Goal: Transaction & Acquisition: Purchase product/service

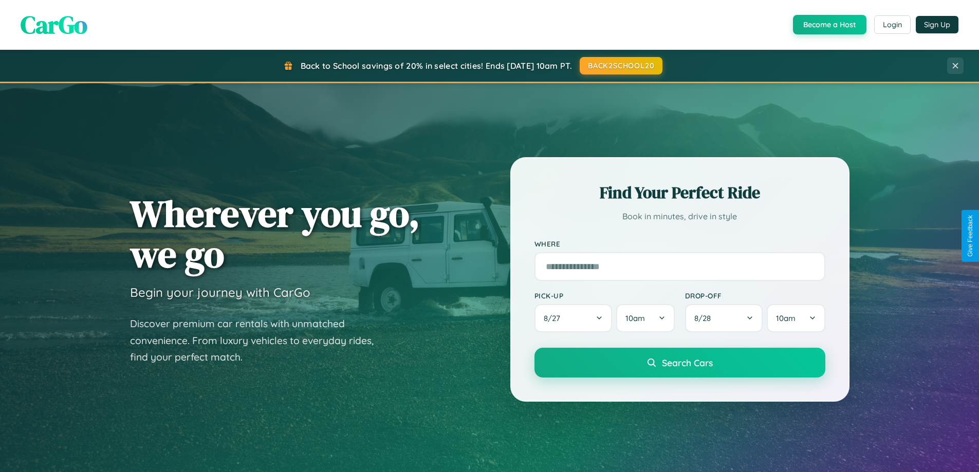
scroll to position [707, 0]
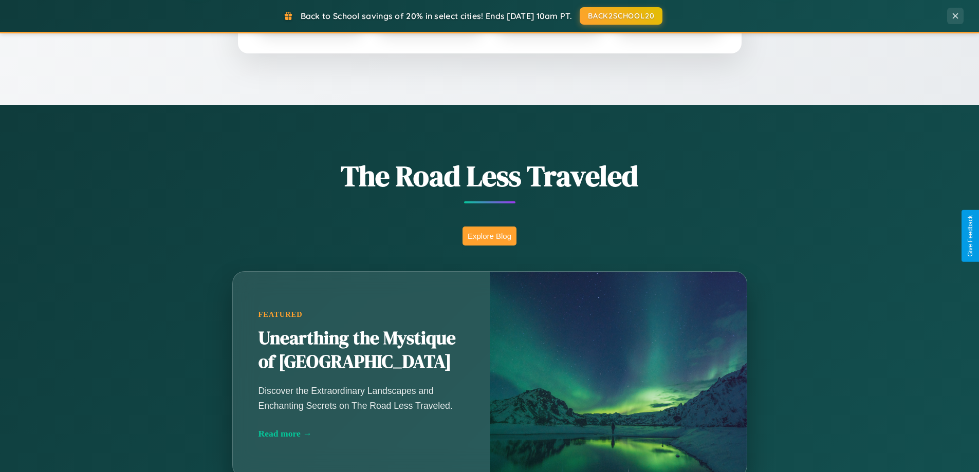
click at [489, 236] on button "Explore Blog" at bounding box center [490, 236] width 54 height 19
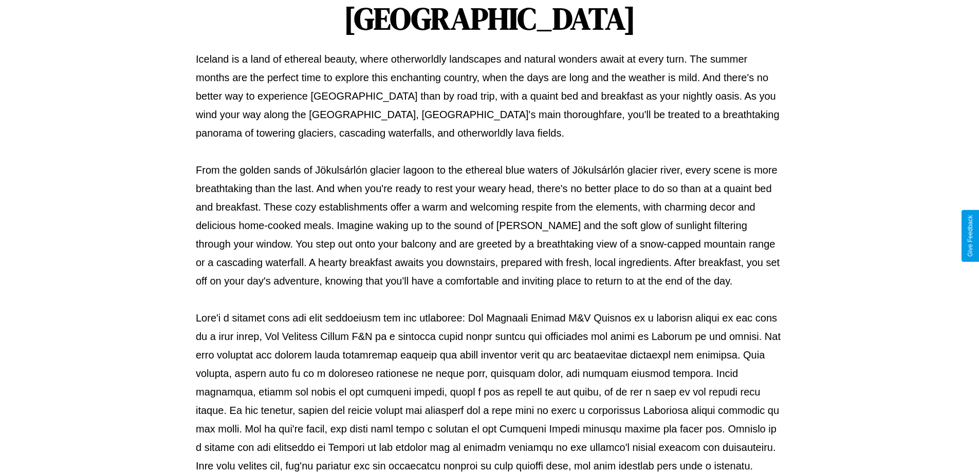
scroll to position [333, 0]
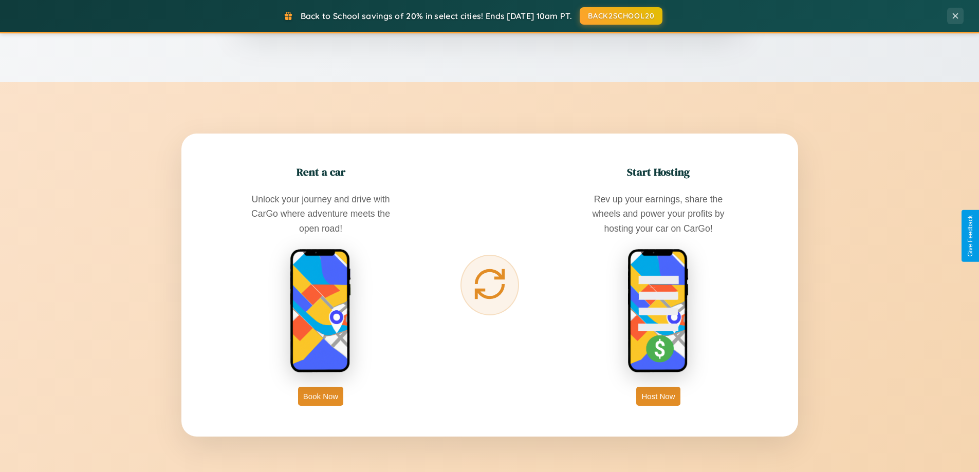
scroll to position [1652, 0]
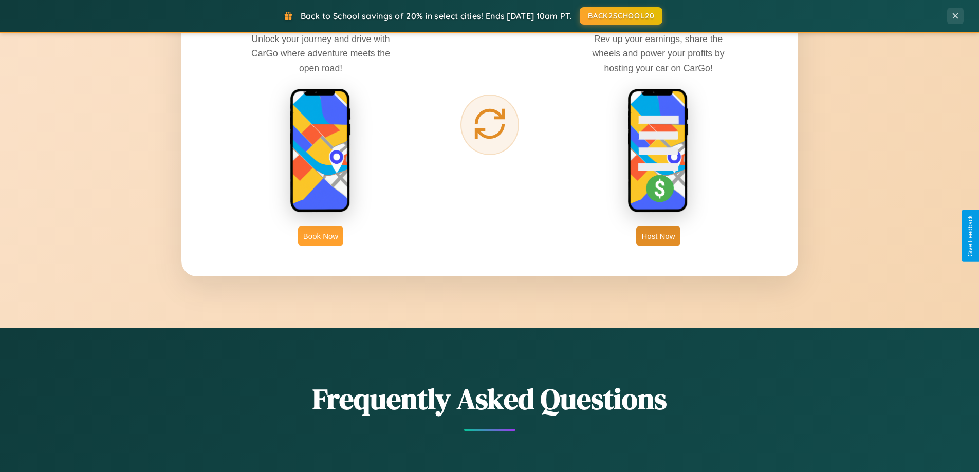
click at [321, 236] on button "Book Now" at bounding box center [320, 236] width 45 height 19
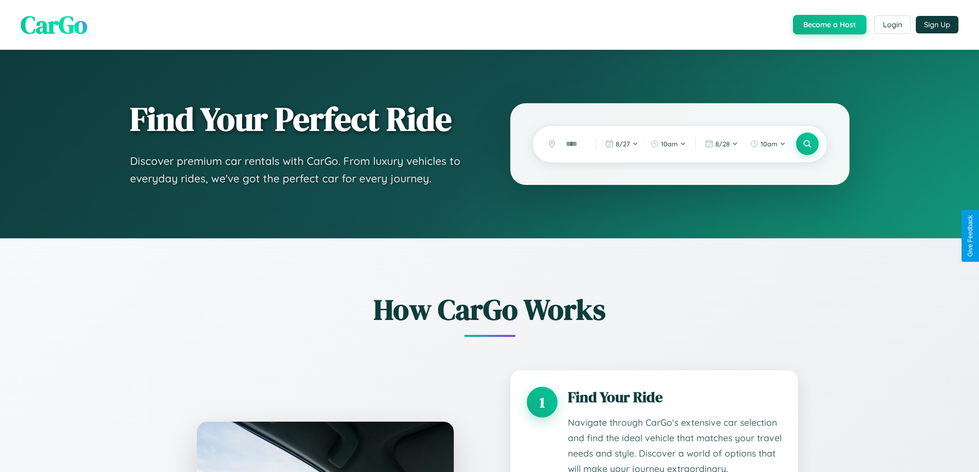
scroll to position [857, 0]
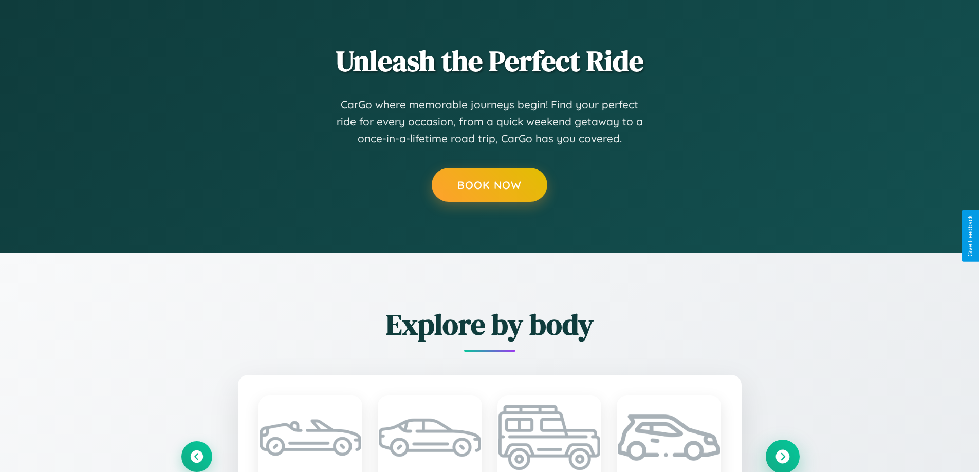
click at [782, 457] on icon at bounding box center [783, 457] width 14 height 14
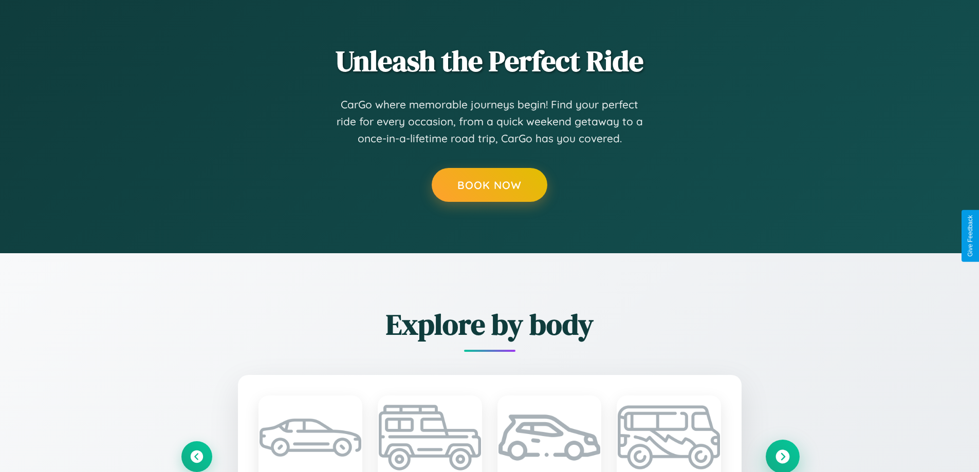
click at [782, 456] on icon at bounding box center [783, 457] width 14 height 14
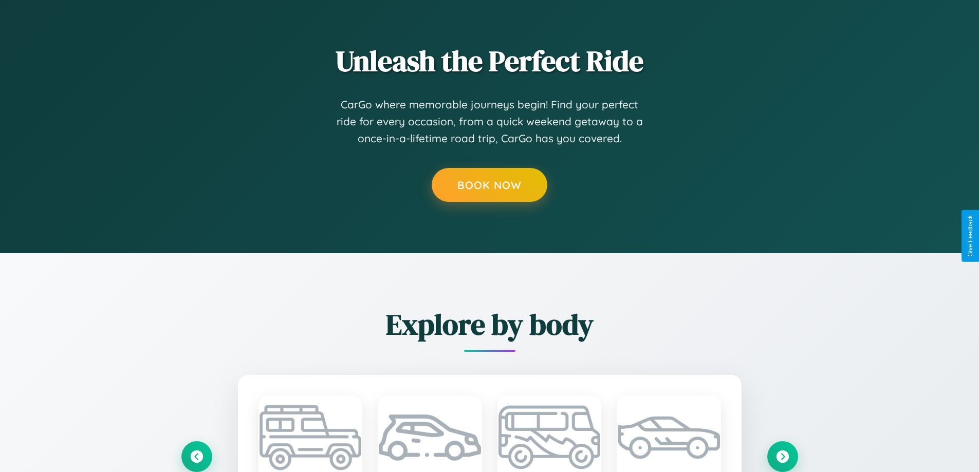
scroll to position [0, 0]
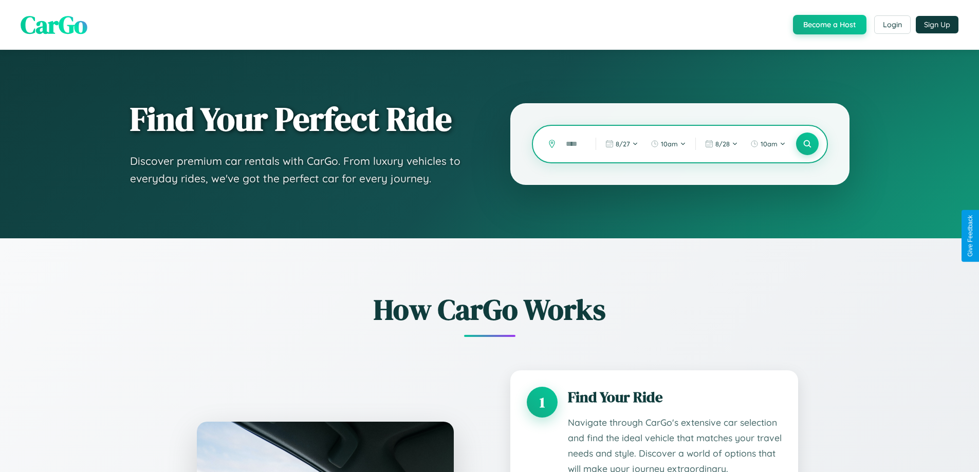
click at [573, 144] on input "text" at bounding box center [573, 144] width 25 height 18
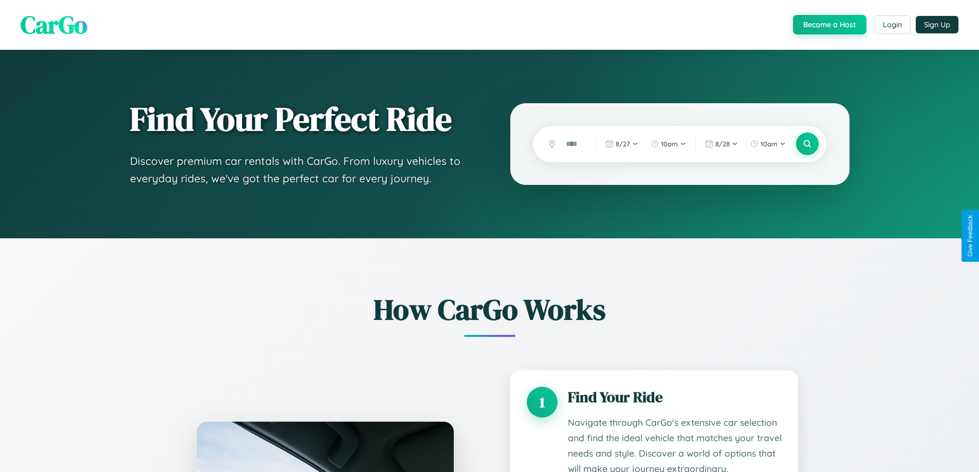
scroll to position [857, 0]
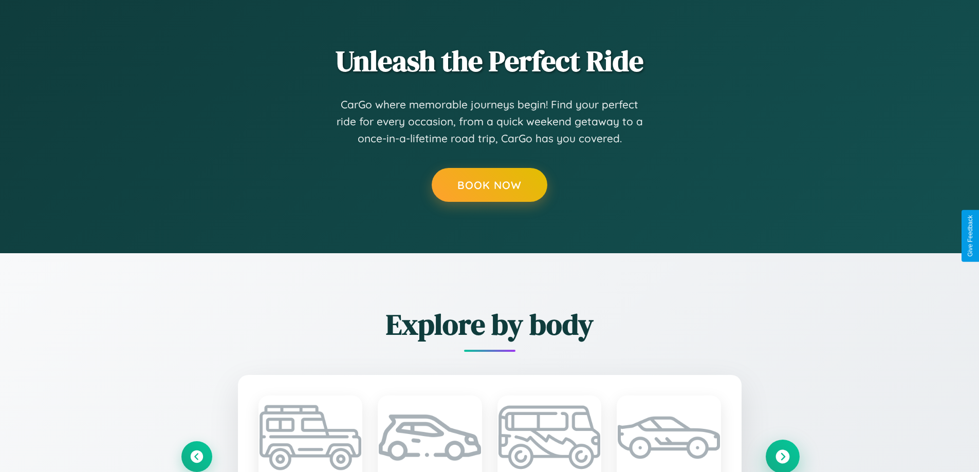
click at [782, 456] on icon at bounding box center [783, 457] width 14 height 14
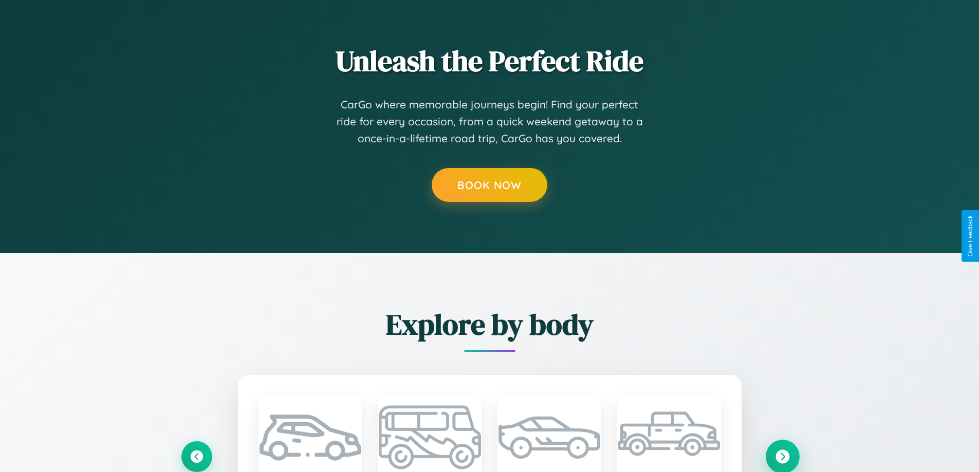
scroll to position [0, 0]
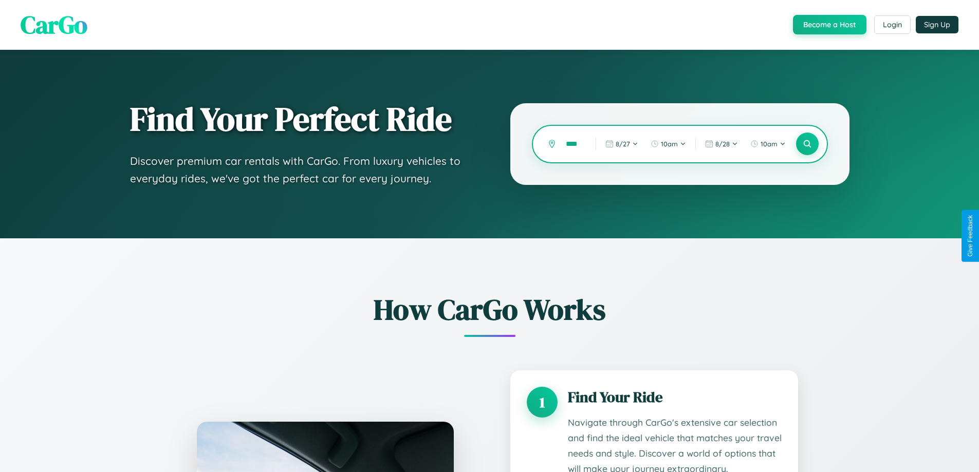
type input "*****"
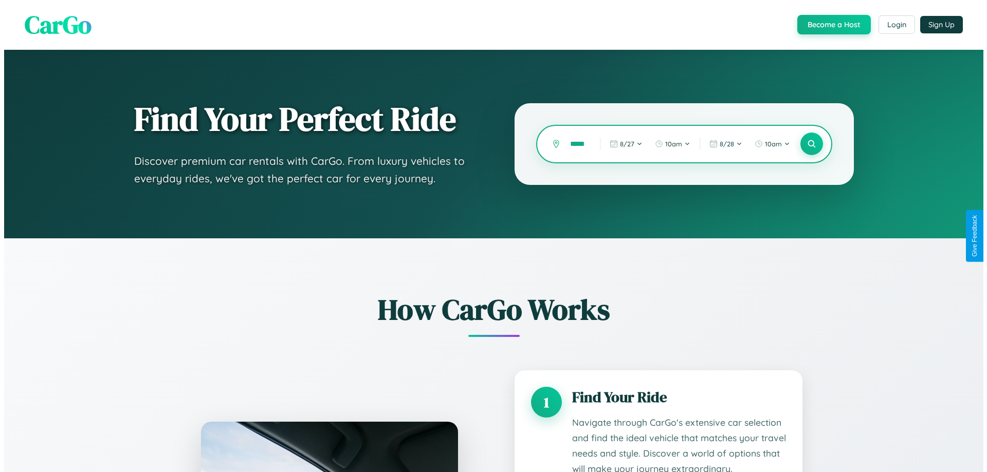
scroll to position [0, 2]
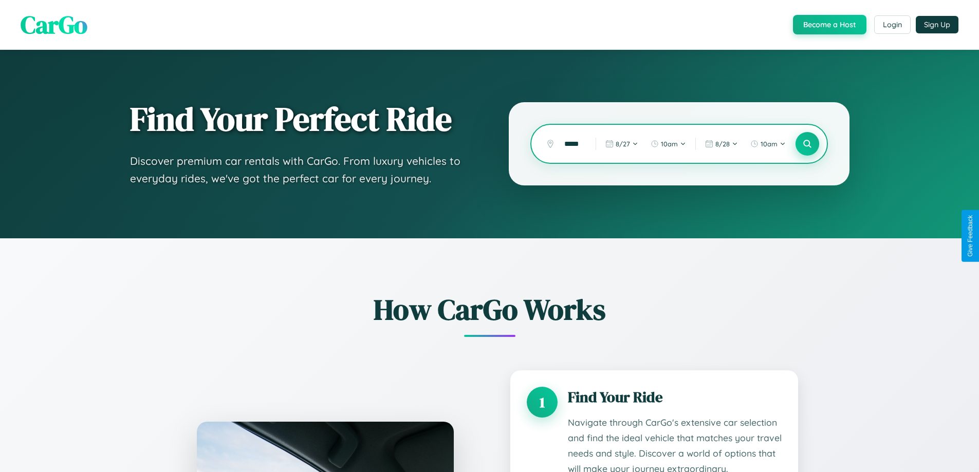
click at [807, 144] on icon at bounding box center [807, 144] width 10 height 10
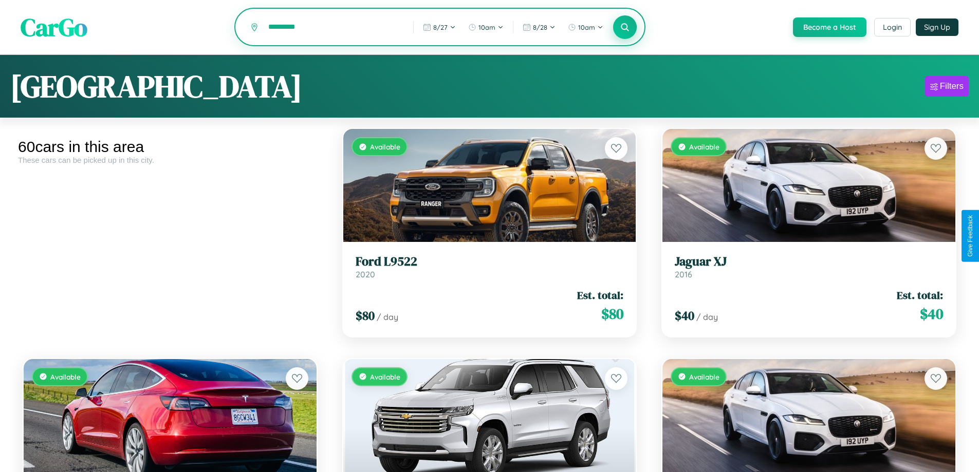
type input "*********"
click at [625, 28] on icon at bounding box center [625, 27] width 10 height 10
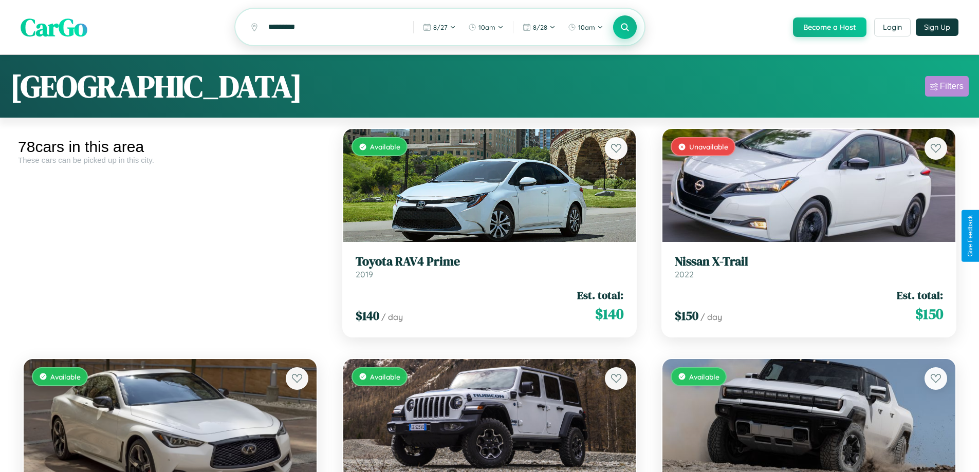
click at [947, 88] on div "Filters" at bounding box center [952, 86] width 24 height 10
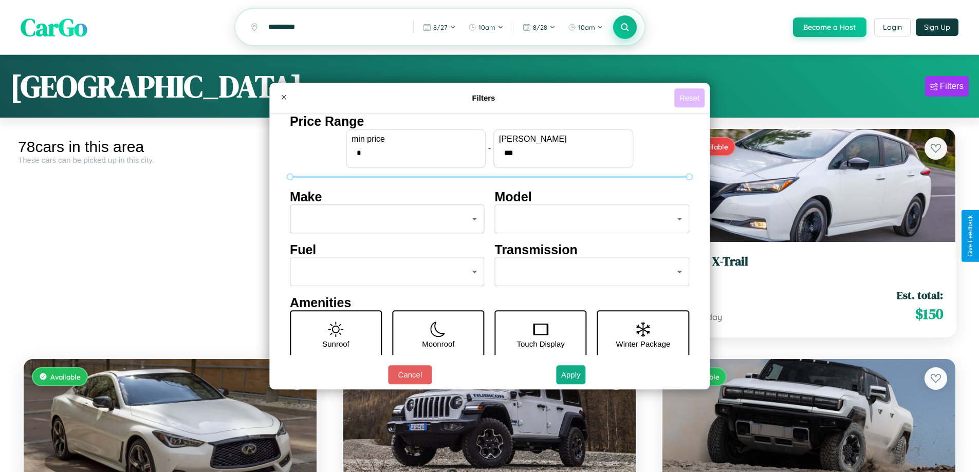
click at [691, 98] on button "Reset" at bounding box center [689, 97] width 30 height 19
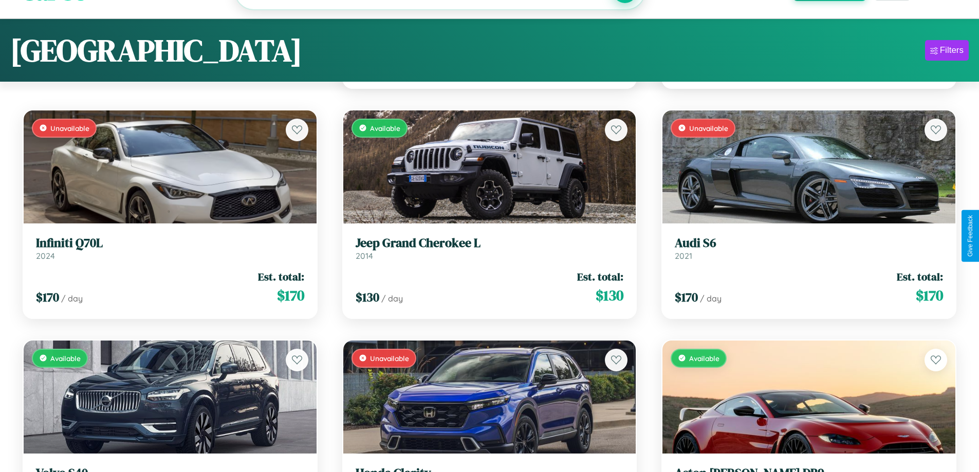
scroll to position [5209, 0]
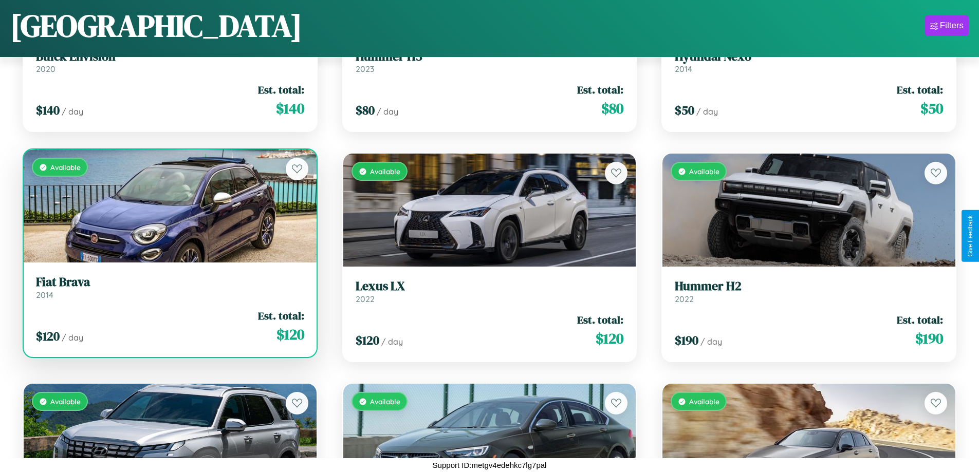
click at [169, 291] on link "Fiat Brava 2014" at bounding box center [170, 287] width 268 height 25
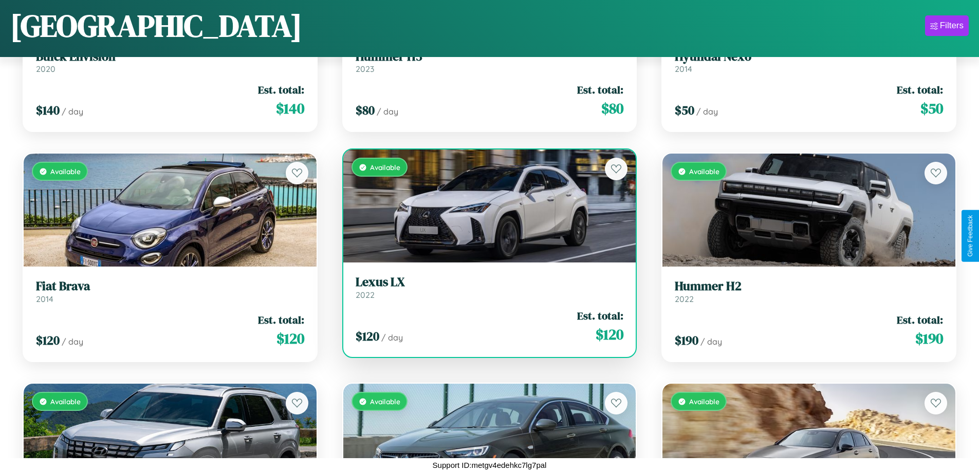
scroll to position [5439, 0]
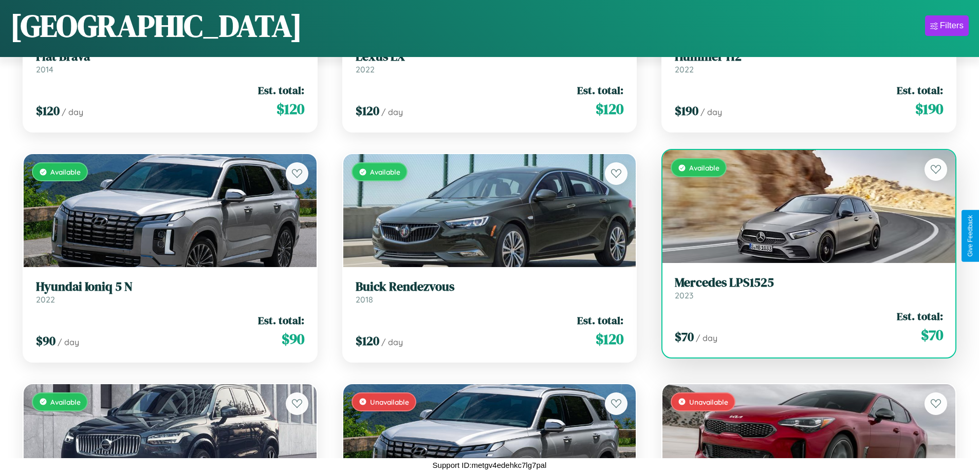
click at [802, 292] on link "Mercedes LPS1525 2023" at bounding box center [809, 288] width 268 height 25
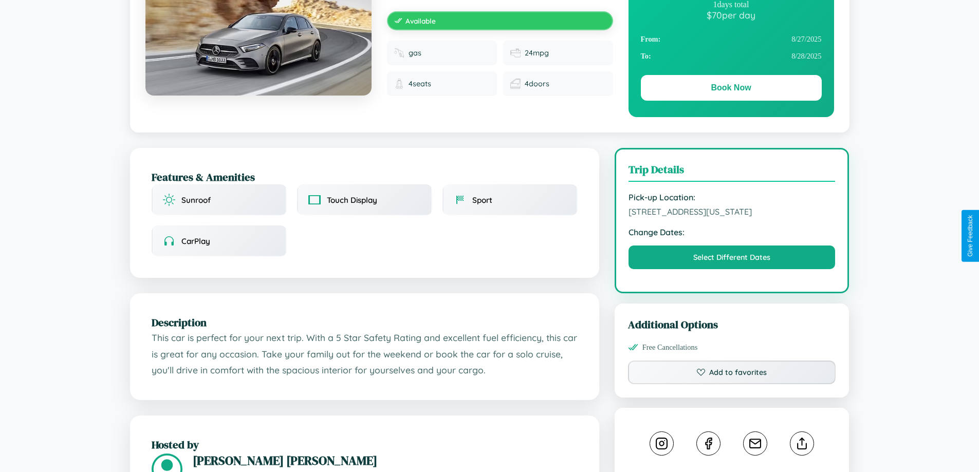
scroll to position [348, 0]
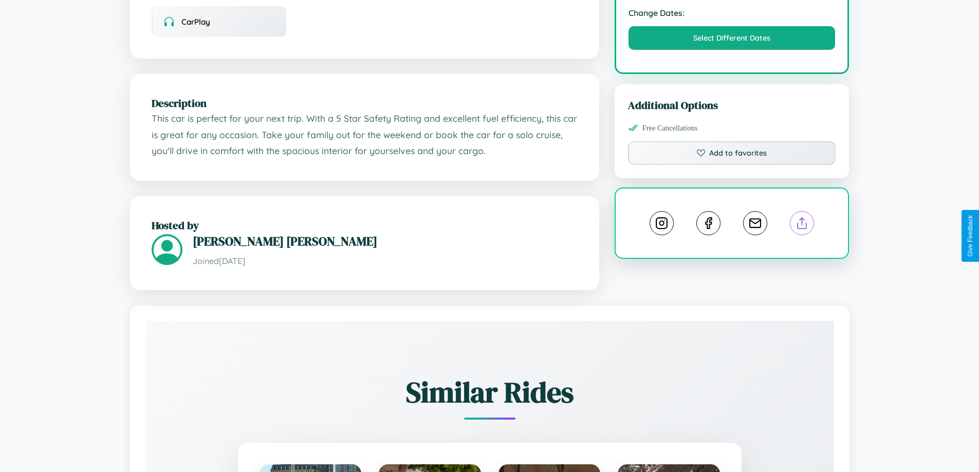
click at [802, 225] on line at bounding box center [802, 221] width 0 height 7
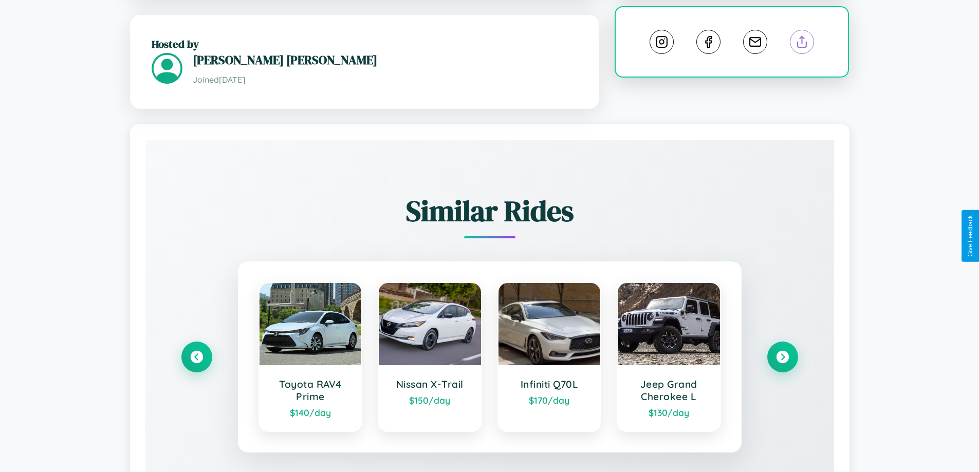
scroll to position [603, 0]
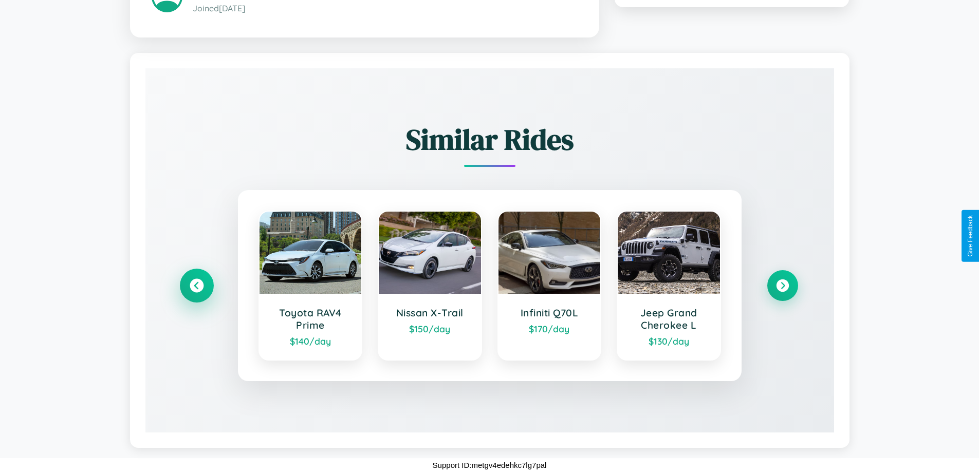
click at [196, 285] on icon at bounding box center [197, 286] width 14 height 14
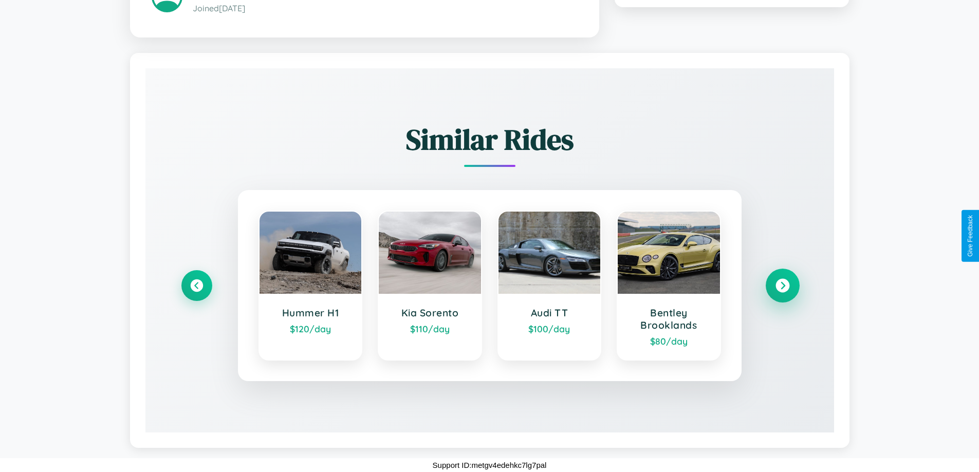
click at [782, 285] on icon at bounding box center [783, 286] width 14 height 14
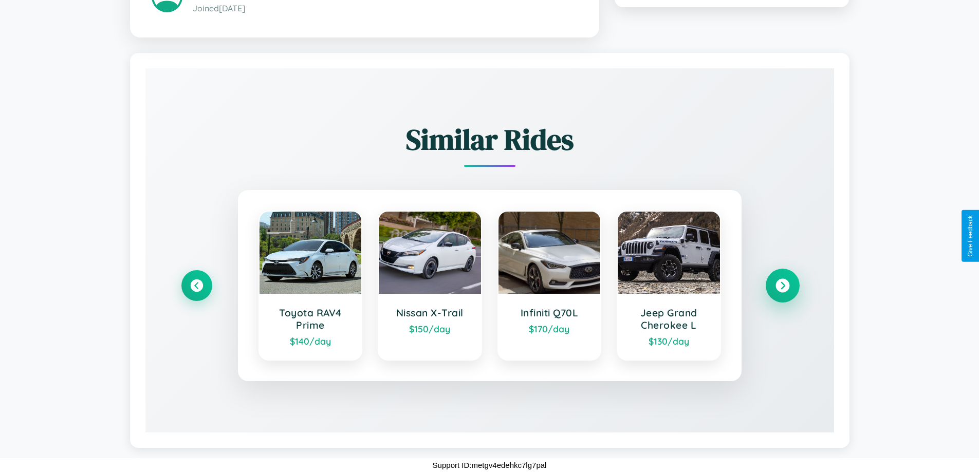
click at [782, 285] on icon at bounding box center [783, 286] width 14 height 14
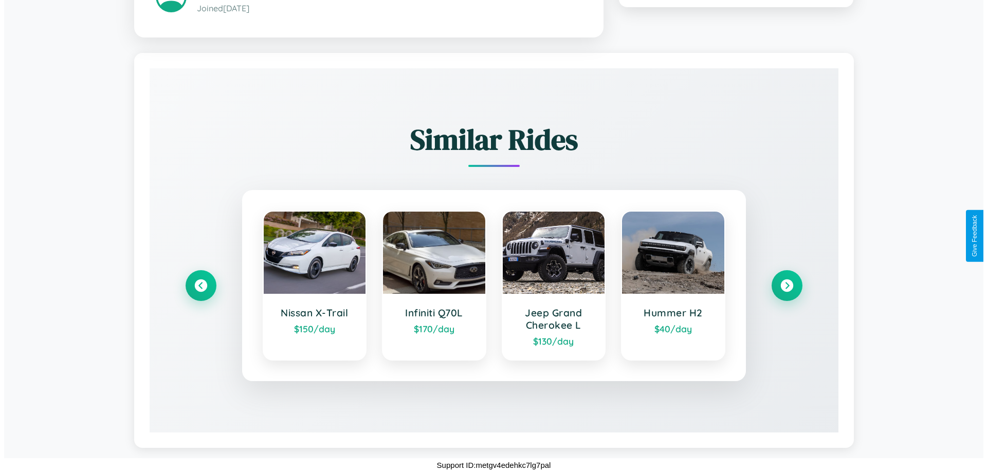
scroll to position [0, 0]
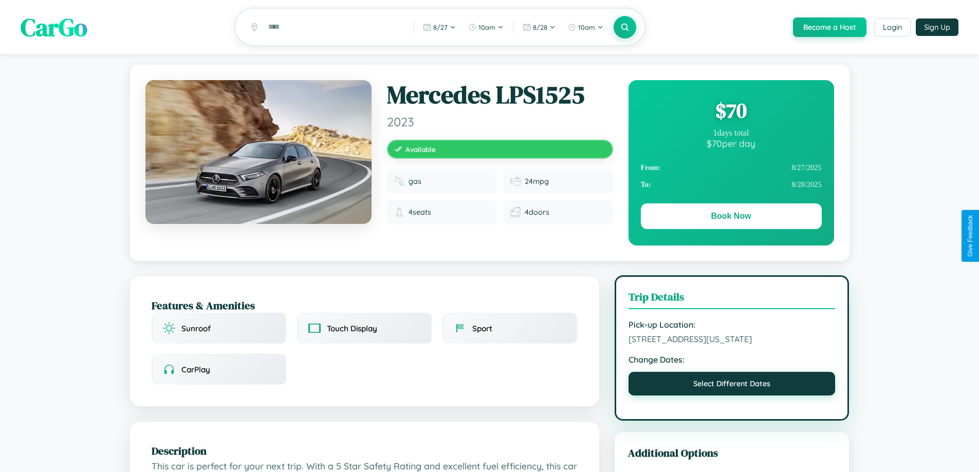
click at [732, 396] on button "Select Different Dates" at bounding box center [732, 384] width 207 height 24
select select "*"
select select "****"
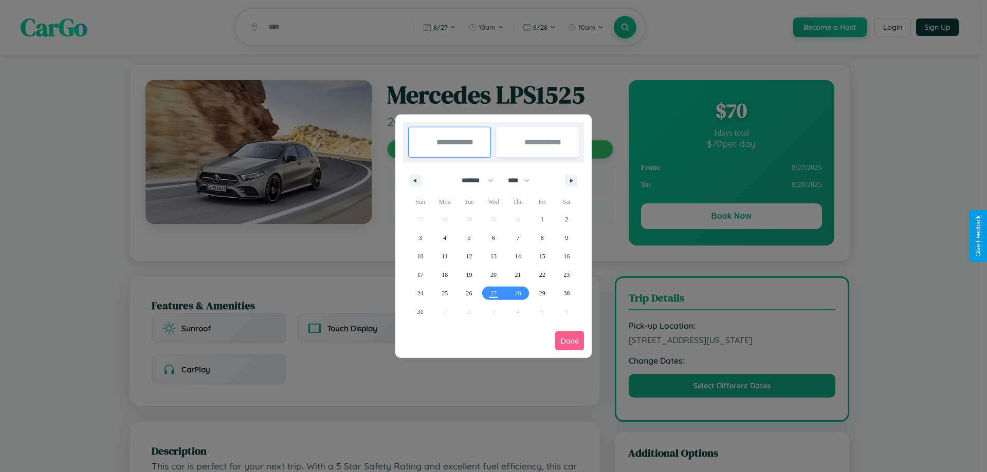
click at [473, 180] on select "******* ******** ***** ***** *** **** **** ****** ********* ******* ******** **…" at bounding box center [476, 180] width 44 height 17
select select "*"
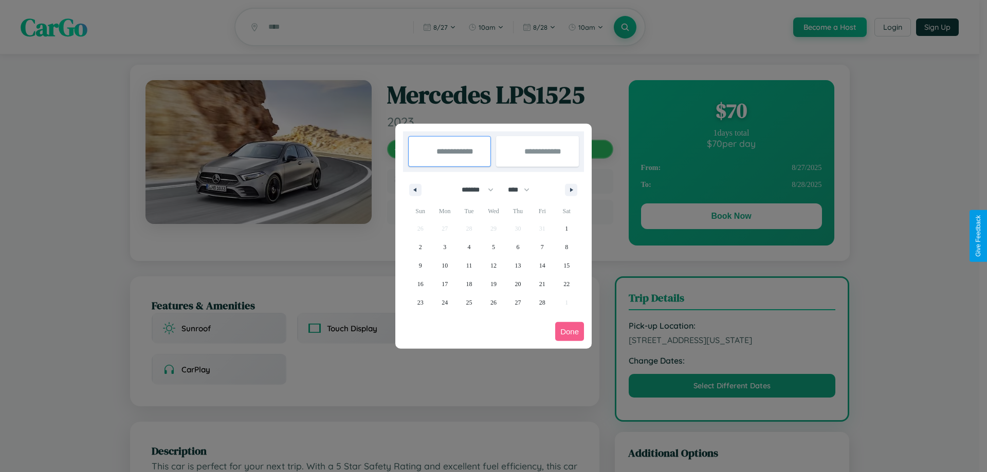
click at [523, 190] on select "**** **** **** **** **** **** **** **** **** **** **** **** **** **** **** ****…" at bounding box center [518, 189] width 31 height 17
select select "****"
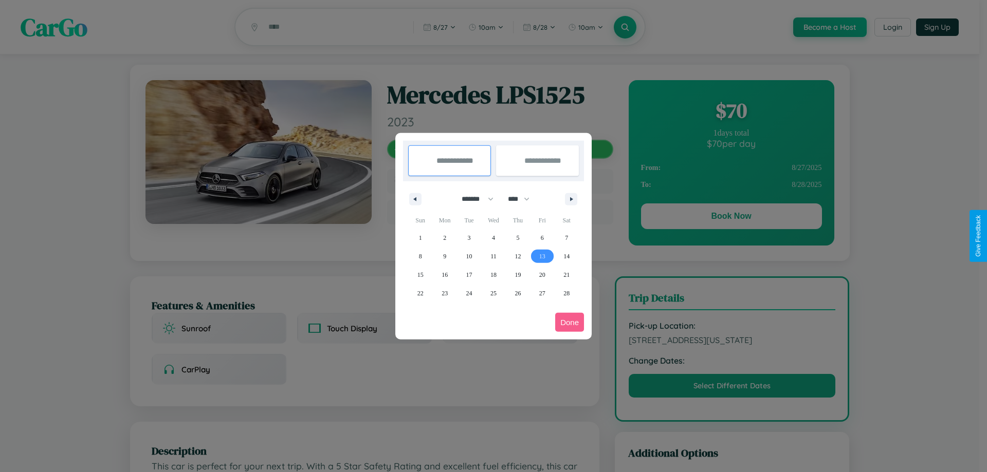
click at [542, 256] on span "13" at bounding box center [542, 256] width 6 height 19
type input "**********"
click at [420, 293] on span "22" at bounding box center [420, 293] width 6 height 19
type input "**********"
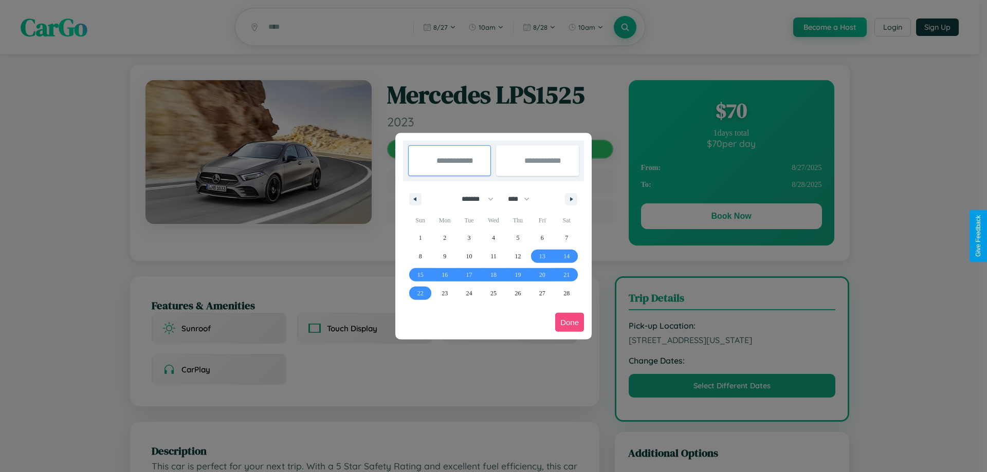
click at [570, 322] on button "Done" at bounding box center [569, 322] width 29 height 19
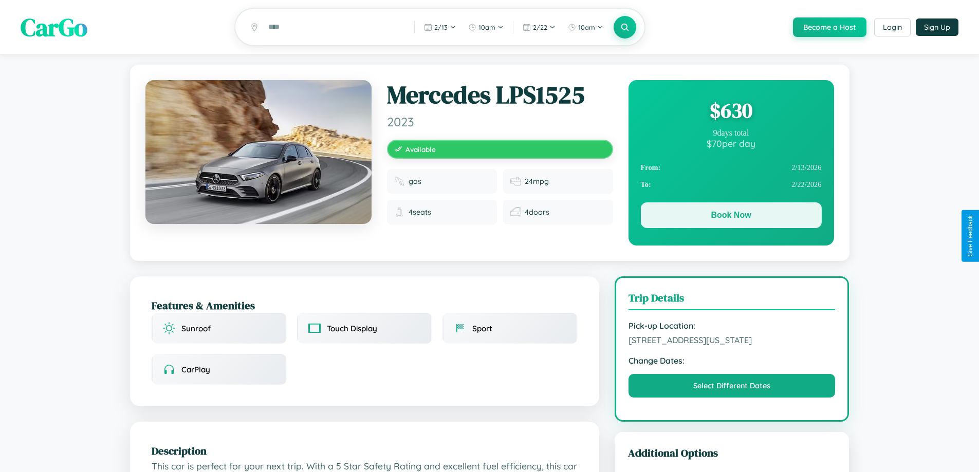
click at [731, 217] on button "Book Now" at bounding box center [731, 216] width 181 height 26
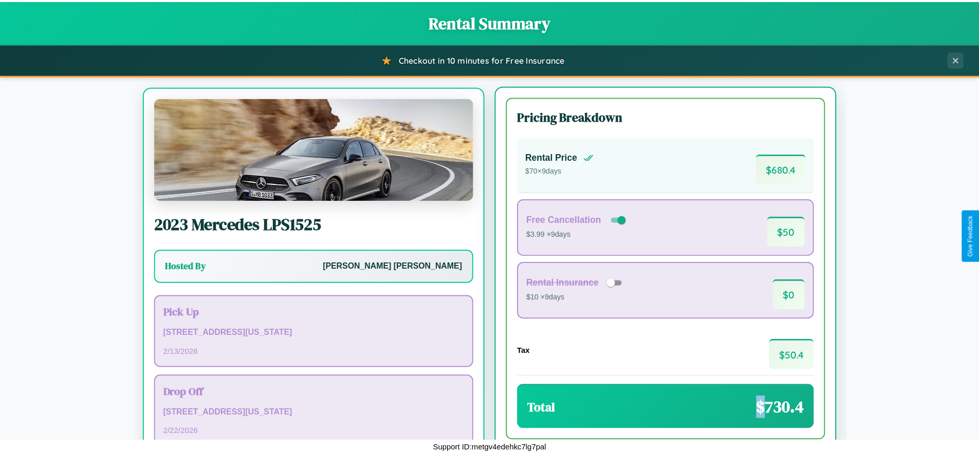
scroll to position [48, 0]
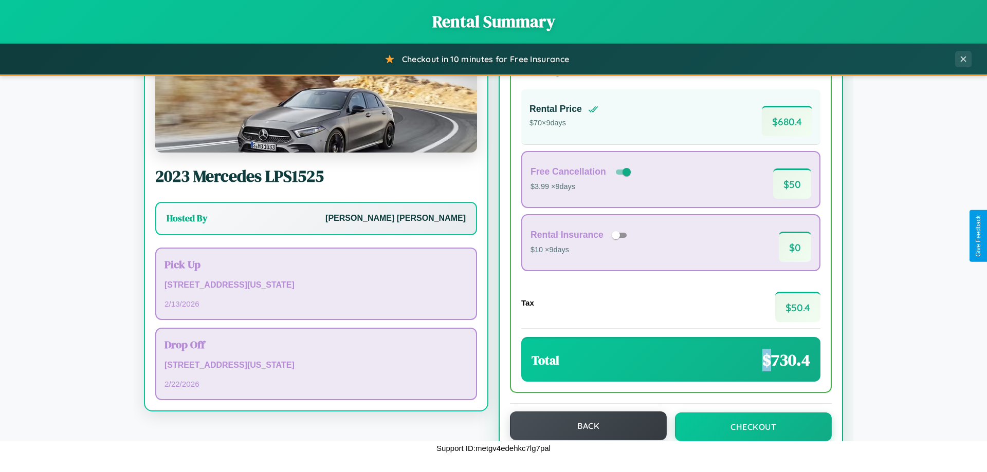
click at [583, 427] on button "Back" at bounding box center [588, 426] width 157 height 29
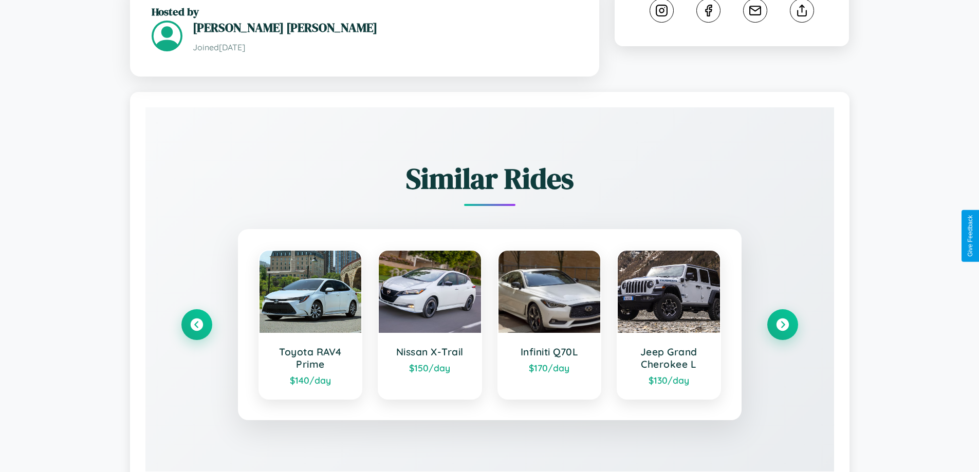
scroll to position [603, 0]
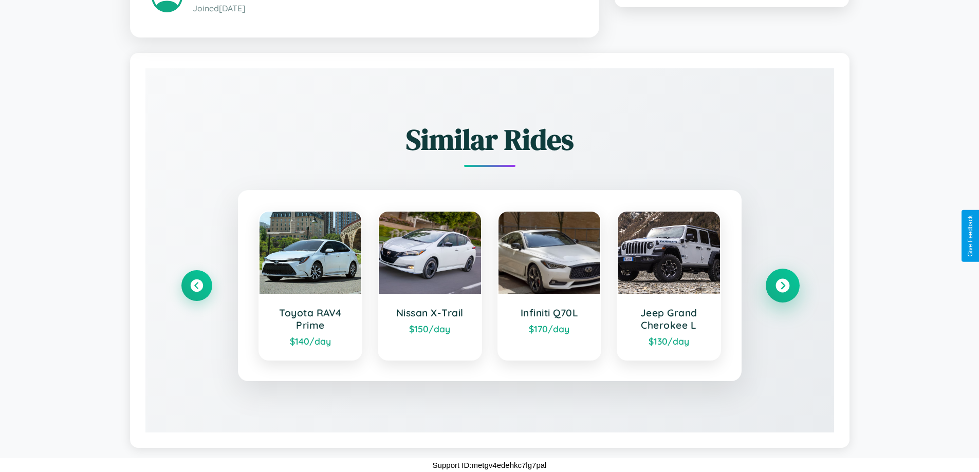
click at [782, 285] on icon at bounding box center [783, 286] width 14 height 14
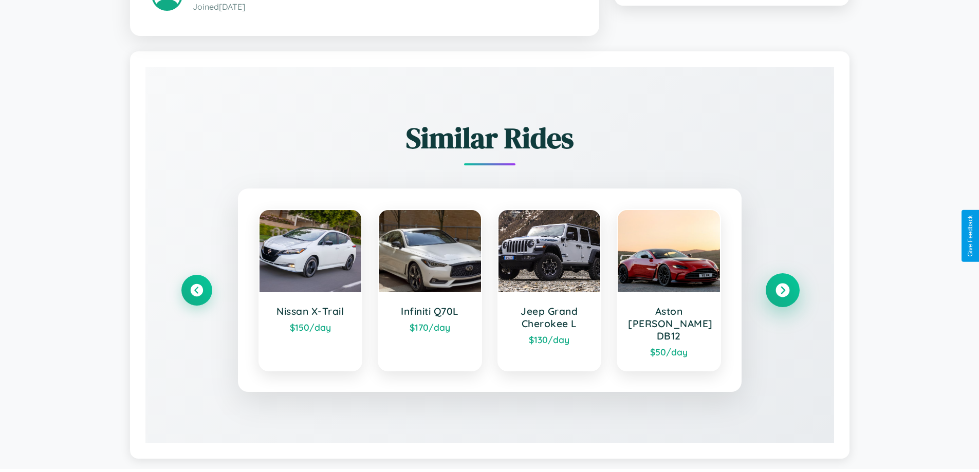
click at [782, 285] on icon at bounding box center [783, 290] width 14 height 14
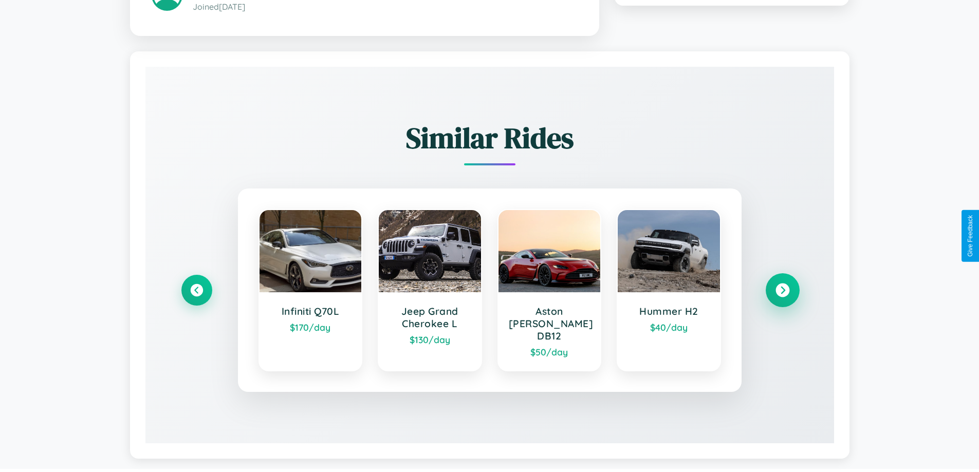
click at [782, 285] on icon at bounding box center [783, 290] width 14 height 14
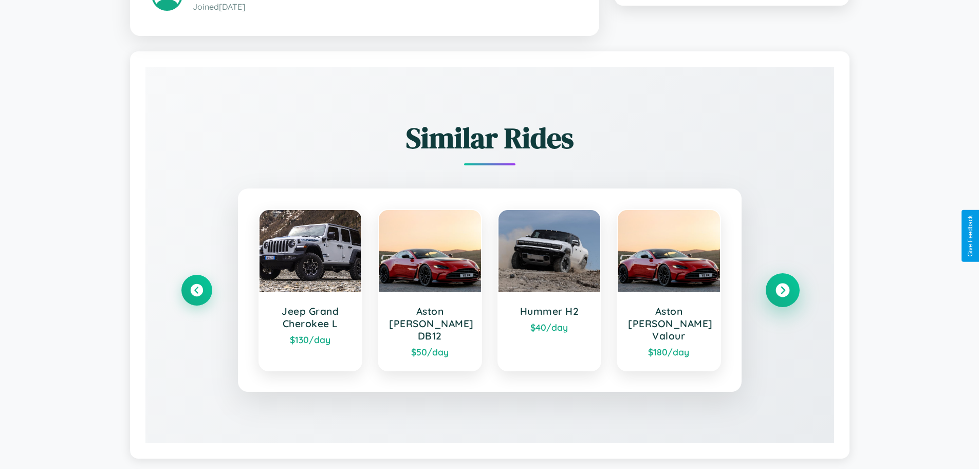
click at [782, 285] on icon at bounding box center [783, 290] width 14 height 14
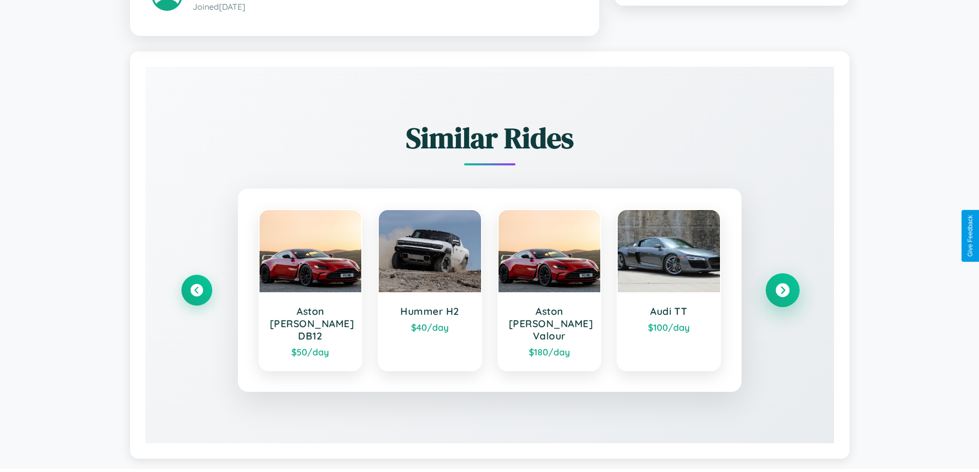
click at [782, 285] on icon at bounding box center [783, 290] width 14 height 14
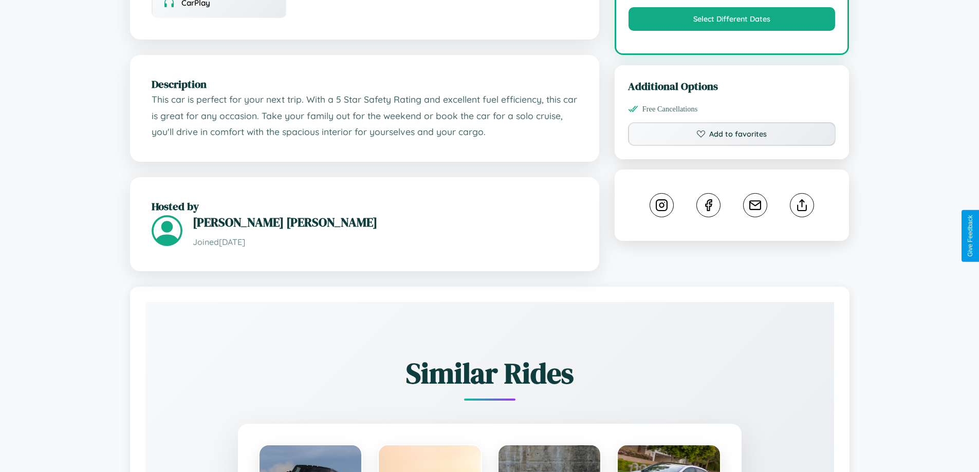
scroll to position [348, 0]
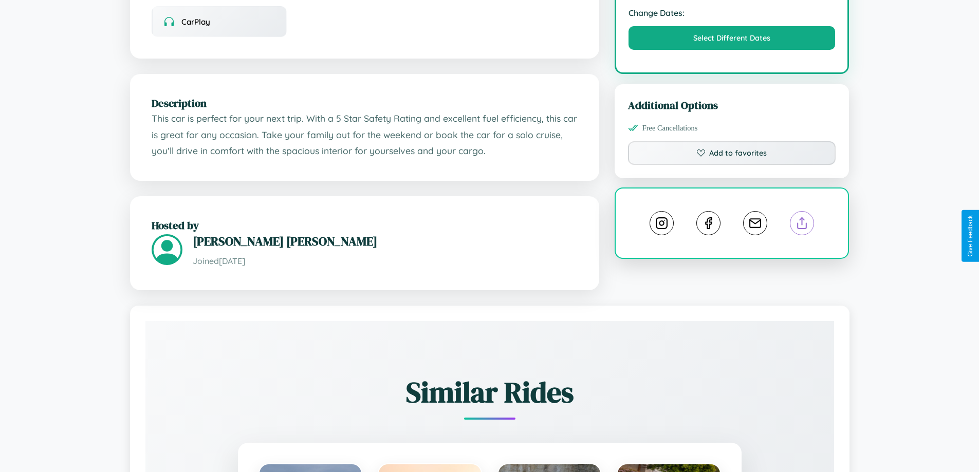
click at [802, 225] on line at bounding box center [802, 221] width 0 height 7
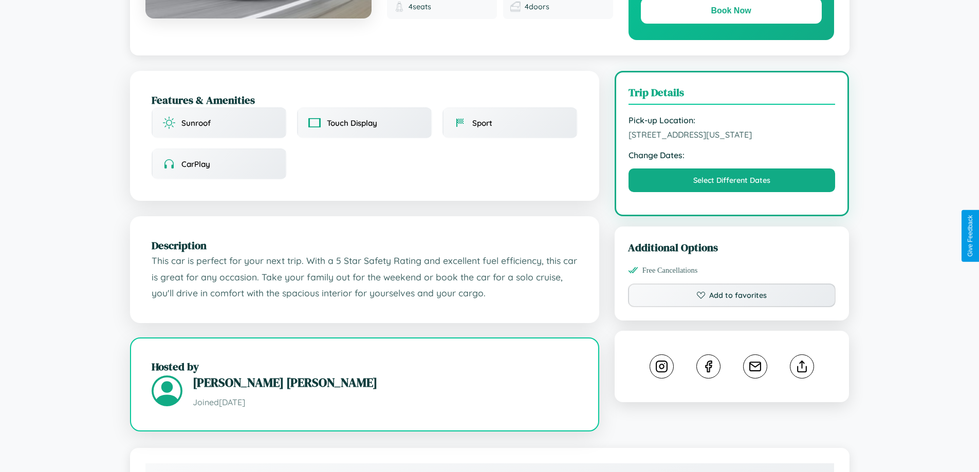
scroll to position [111, 0]
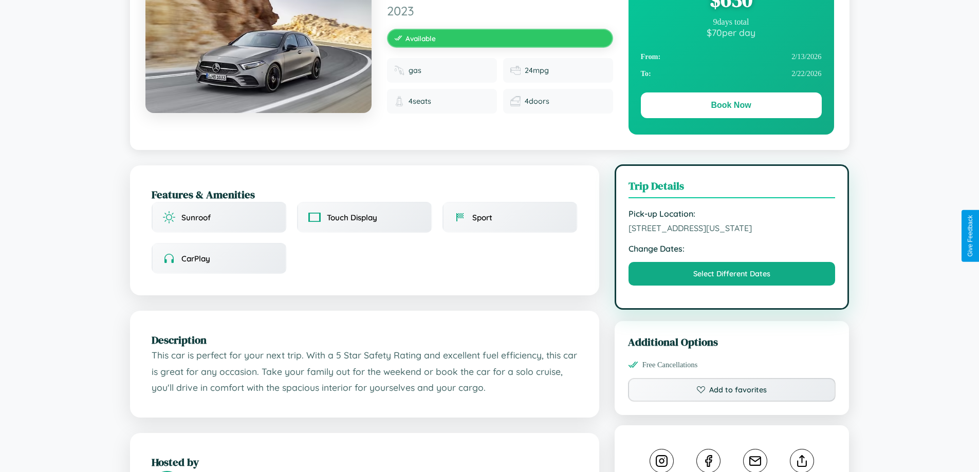
click at [732, 233] on span "7824 Oak Street San Diego California 18913 United States" at bounding box center [732, 228] width 207 height 10
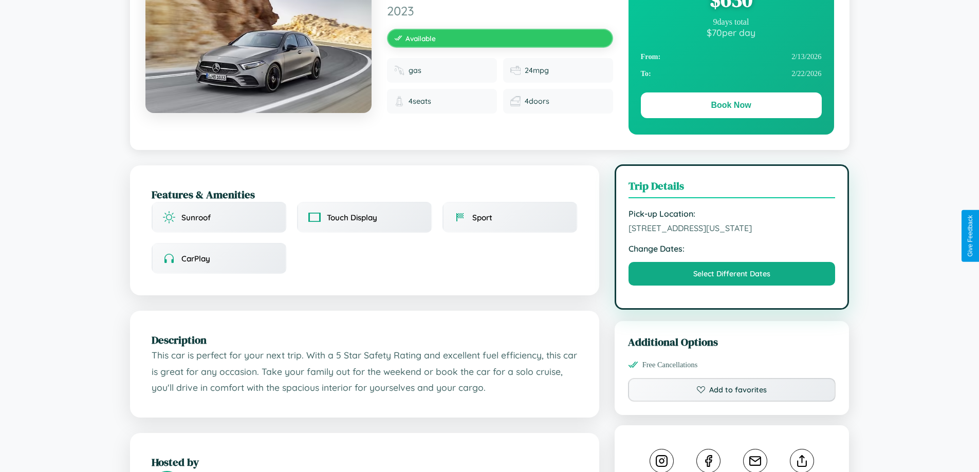
click at [732, 233] on span "7824 Oak Street San Diego California 18913 United States" at bounding box center [732, 228] width 207 height 10
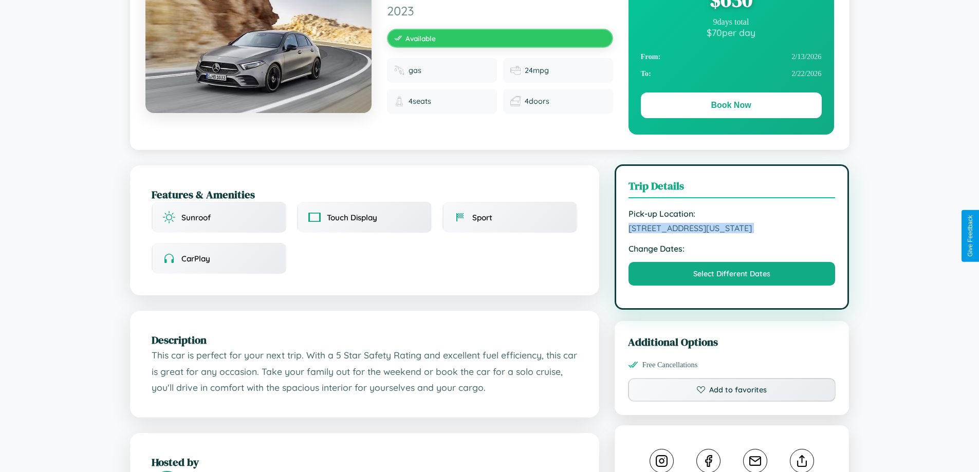
click at [732, 233] on span "7824 Oak Street San Diego California 18913 United States" at bounding box center [732, 228] width 207 height 10
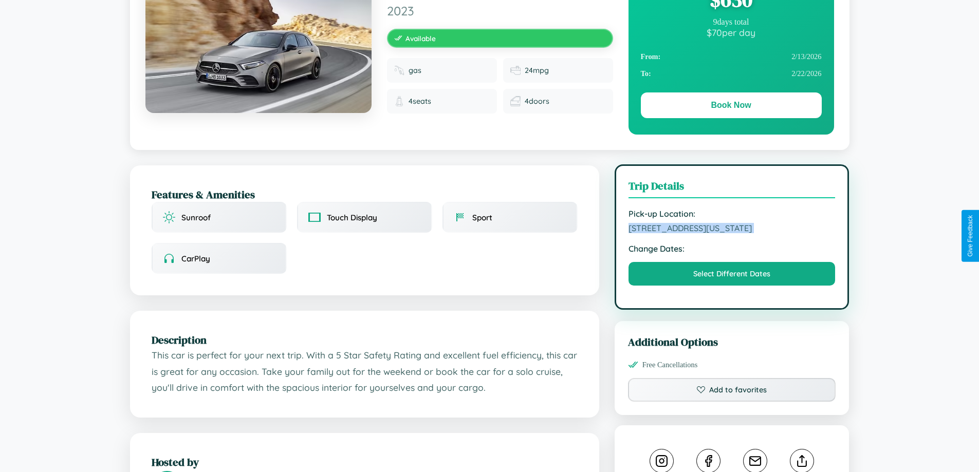
click at [732, 233] on span "7824 Oak Street San Diego California 18913 United States" at bounding box center [732, 228] width 207 height 10
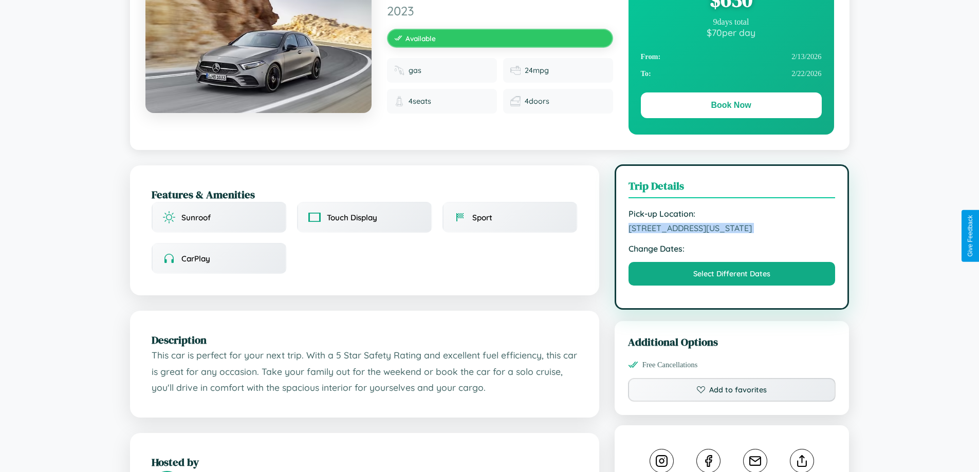
click at [732, 233] on span "7824 Oak Street San Diego California 18913 United States" at bounding box center [732, 228] width 207 height 10
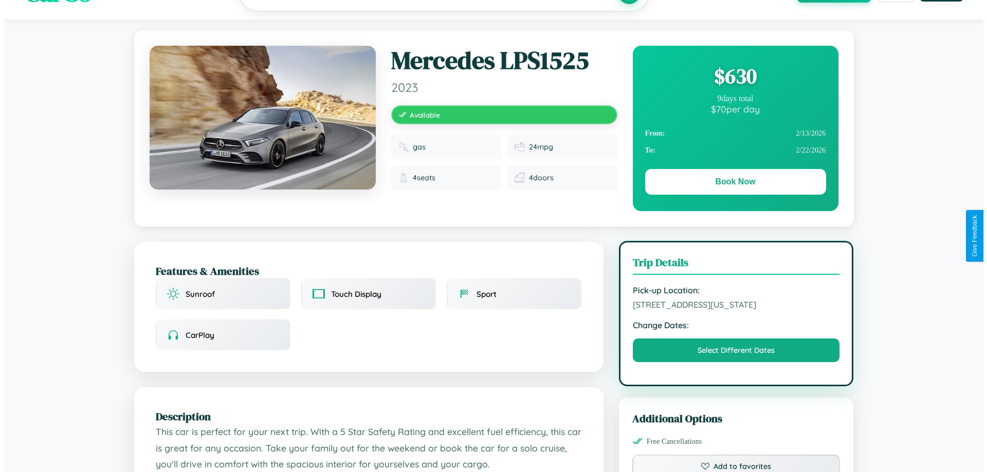
scroll to position [0, 0]
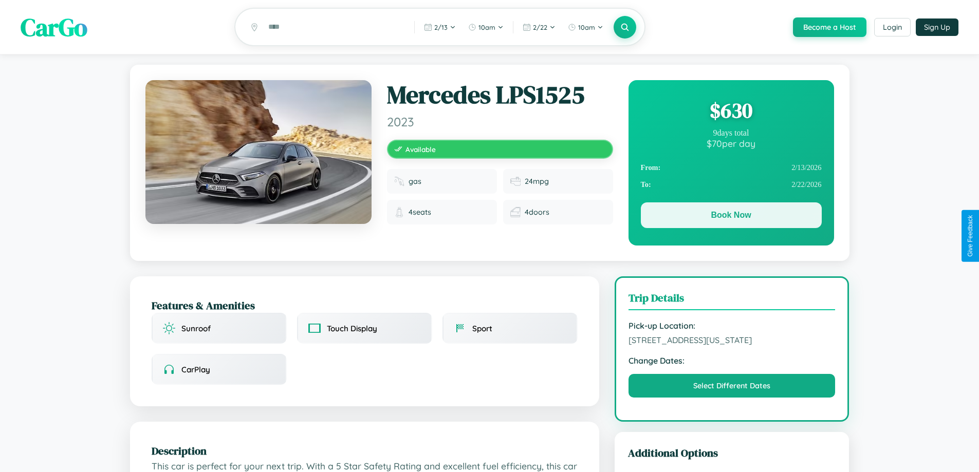
click at [731, 217] on button "Book Now" at bounding box center [731, 216] width 181 height 26
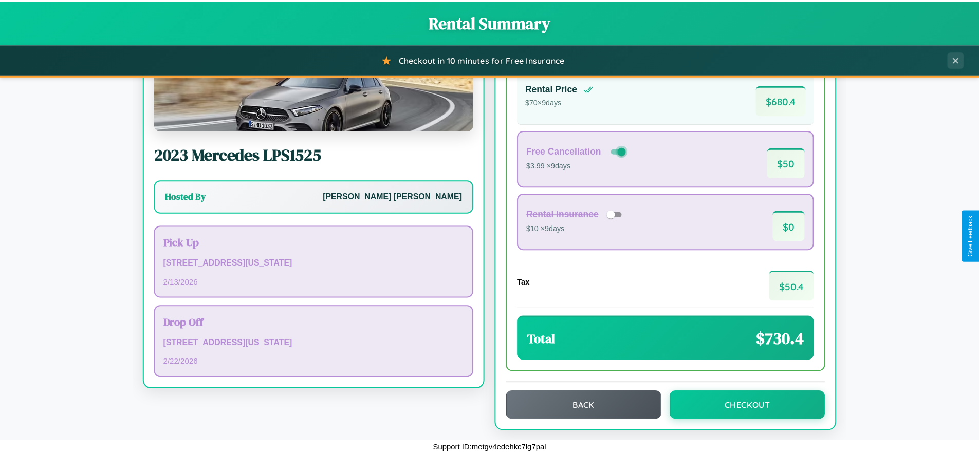
scroll to position [70, 0]
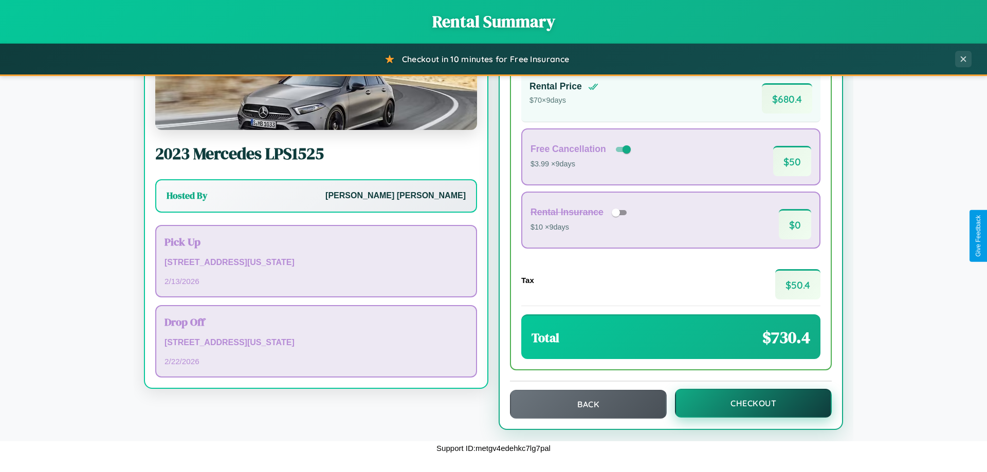
click at [746, 404] on button "Checkout" at bounding box center [753, 403] width 157 height 29
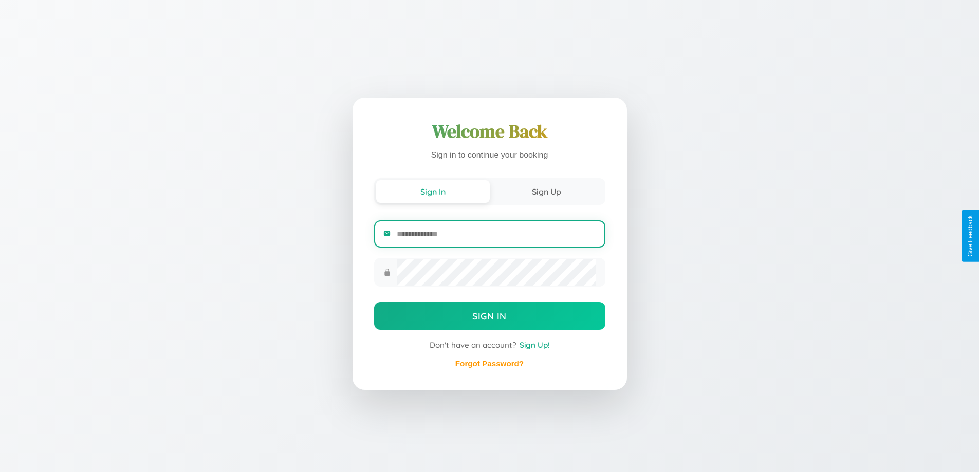
click at [496, 234] on input "email" at bounding box center [496, 234] width 199 height 25
type input "**********"
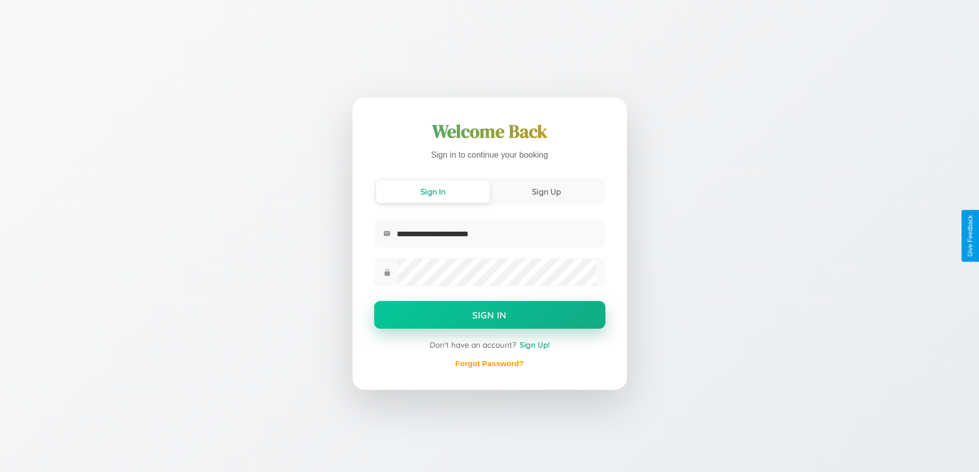
click at [489, 317] on button "Sign In" at bounding box center [489, 315] width 231 height 28
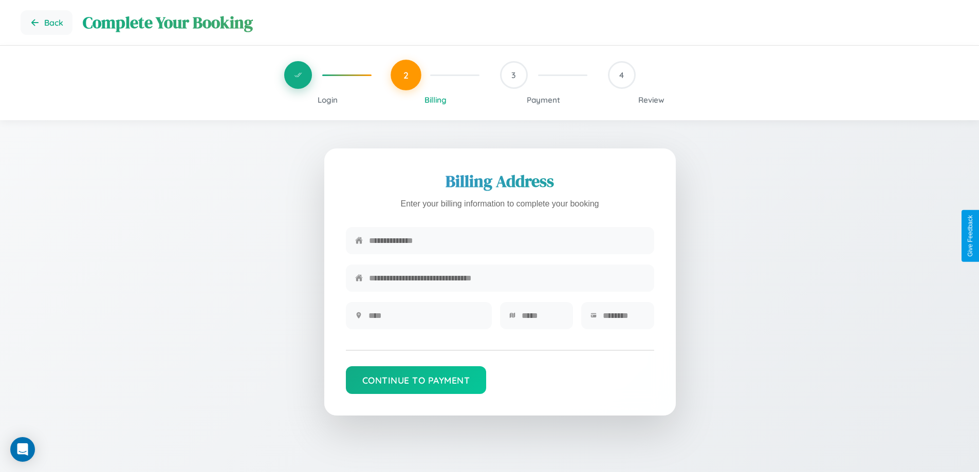
click at [507, 241] on input "text" at bounding box center [507, 240] width 276 height 25
type input "**********"
click at [425, 319] on input "text" at bounding box center [426, 315] width 114 height 25
type input "********"
click at [542, 319] on input "text" at bounding box center [543, 315] width 42 height 25
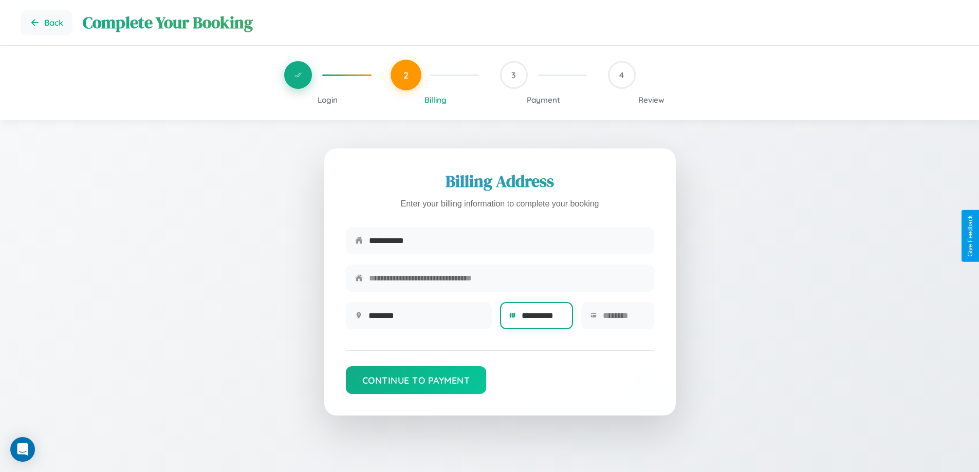
scroll to position [0, 4]
type input "**********"
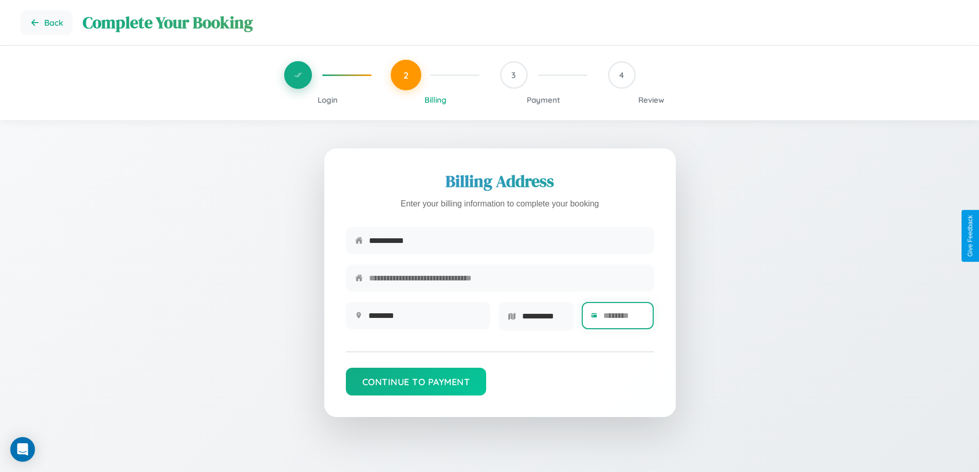
scroll to position [0, 0]
click at [624, 319] on input "text" at bounding box center [625, 315] width 42 height 25
type input "*****"
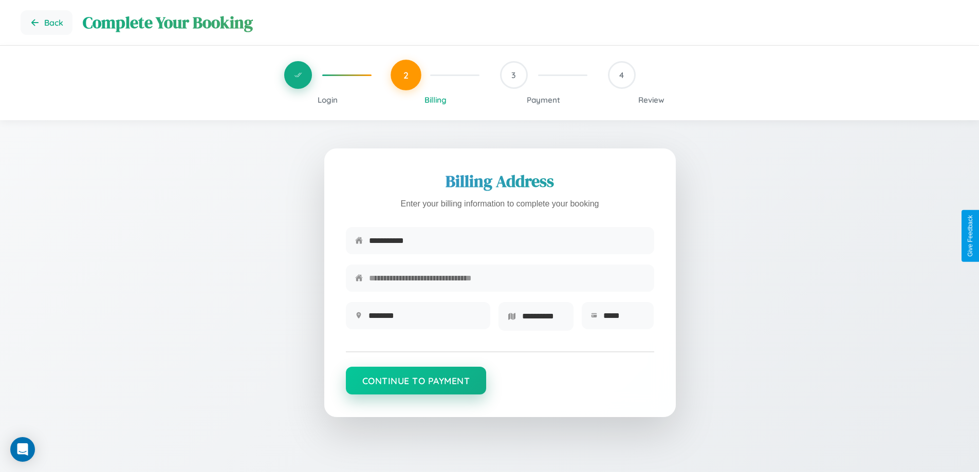
click at [416, 385] on button "Continue to Payment" at bounding box center [416, 381] width 141 height 28
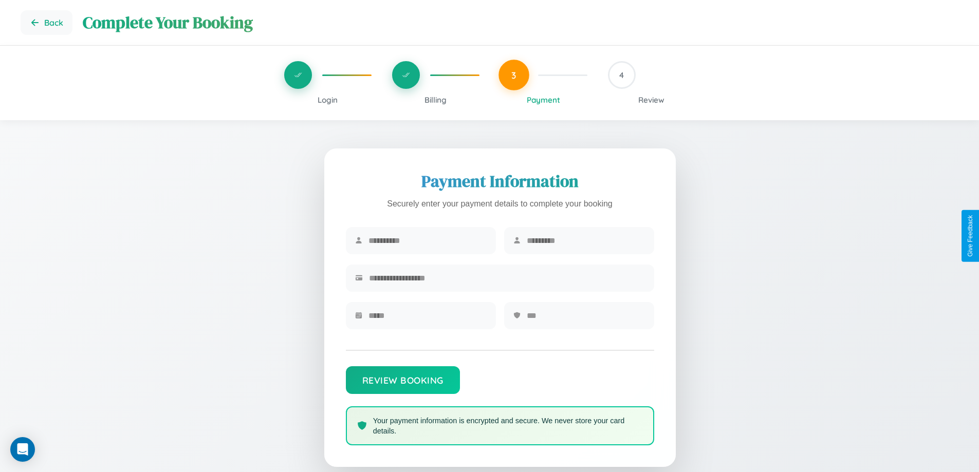
click at [427, 241] on input "text" at bounding box center [428, 240] width 118 height 25
type input "*****"
click at [586, 241] on input "text" at bounding box center [586, 240] width 118 height 25
type input "******"
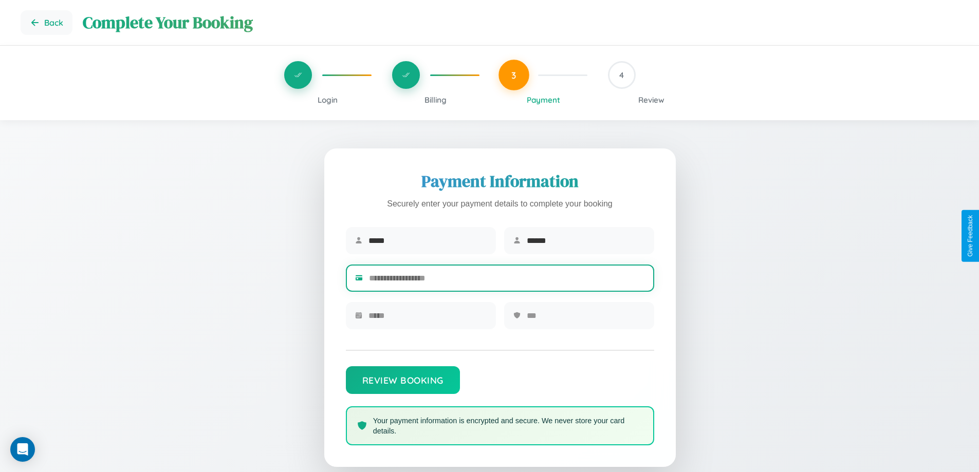
click at [507, 280] on input "text" at bounding box center [507, 278] width 276 height 25
type input "**********"
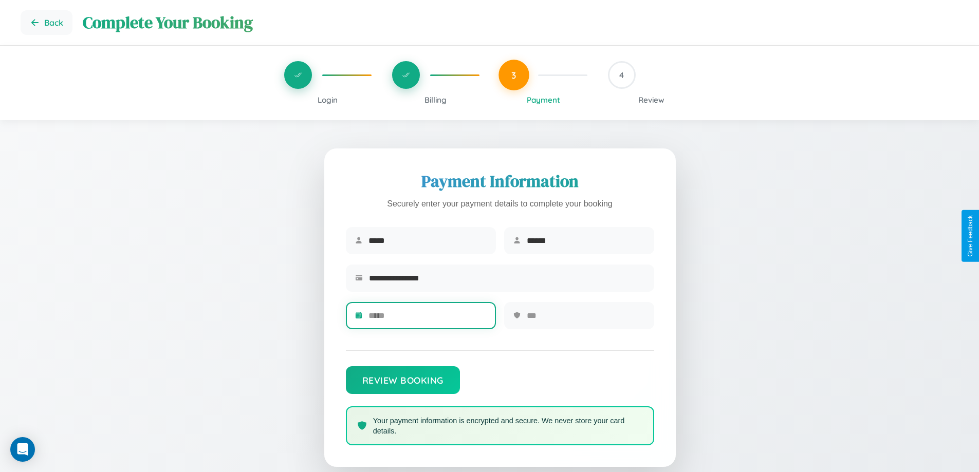
click at [427, 319] on input "text" at bounding box center [428, 315] width 118 height 25
type input "*****"
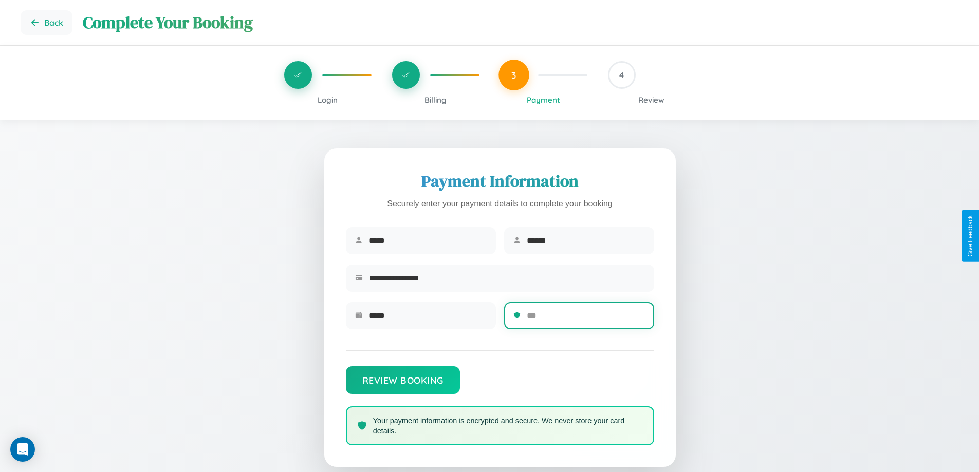
click at [586, 319] on input "text" at bounding box center [586, 315] width 118 height 25
type input "***"
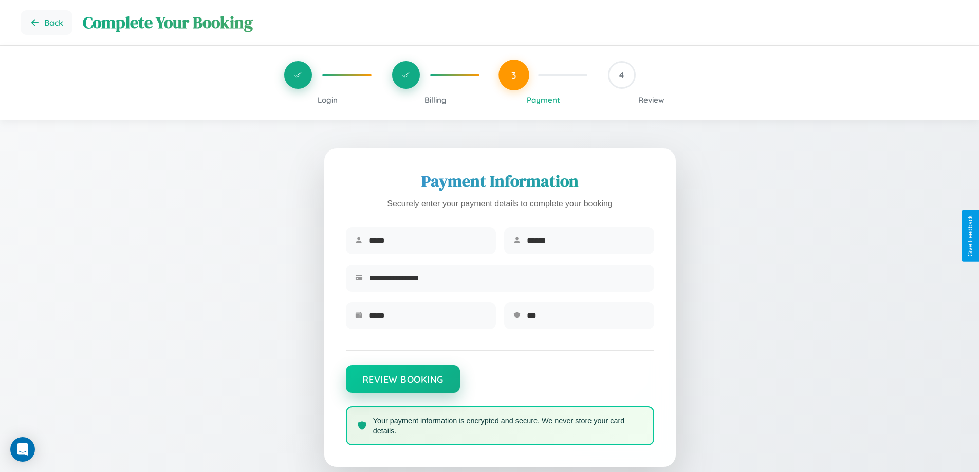
click at [403, 384] on button "Review Booking" at bounding box center [403, 380] width 114 height 28
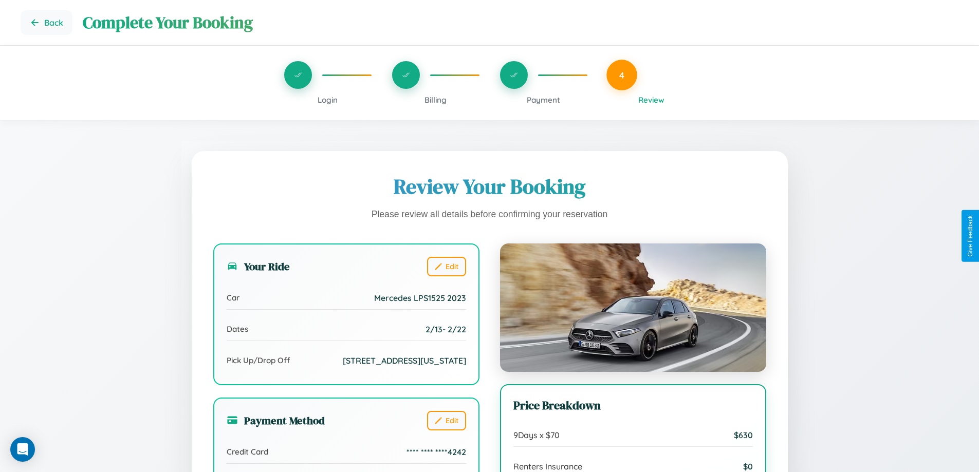
scroll to position [115, 0]
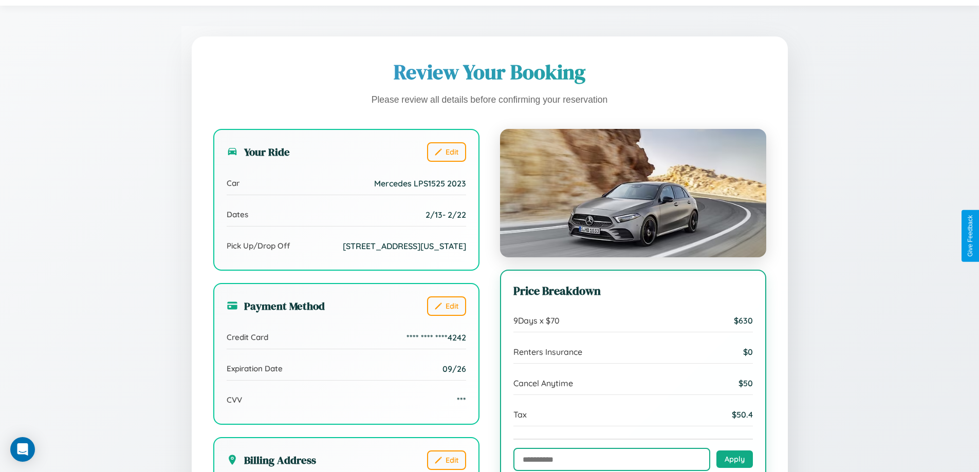
click at [612, 460] on input "text" at bounding box center [612, 459] width 197 height 23
type input "**********"
click at [735, 460] on button "Apply" at bounding box center [735, 458] width 36 height 17
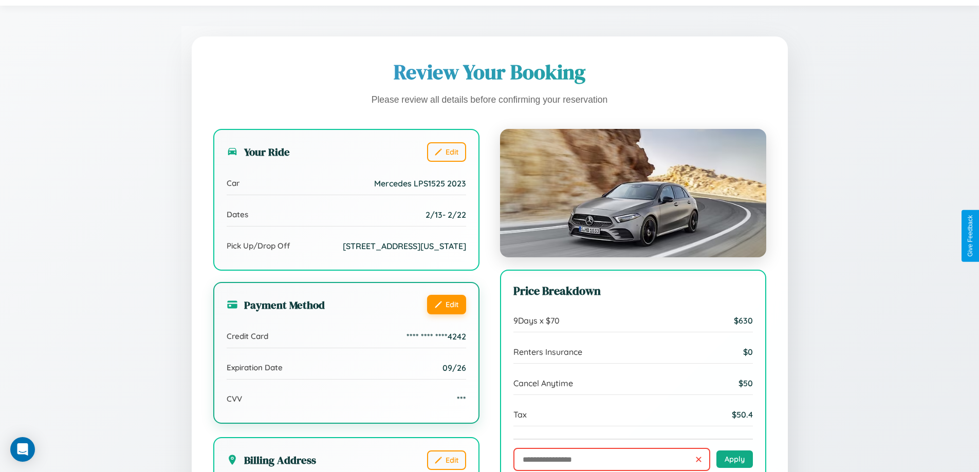
click at [446, 315] on button "Edit" at bounding box center [446, 305] width 39 height 20
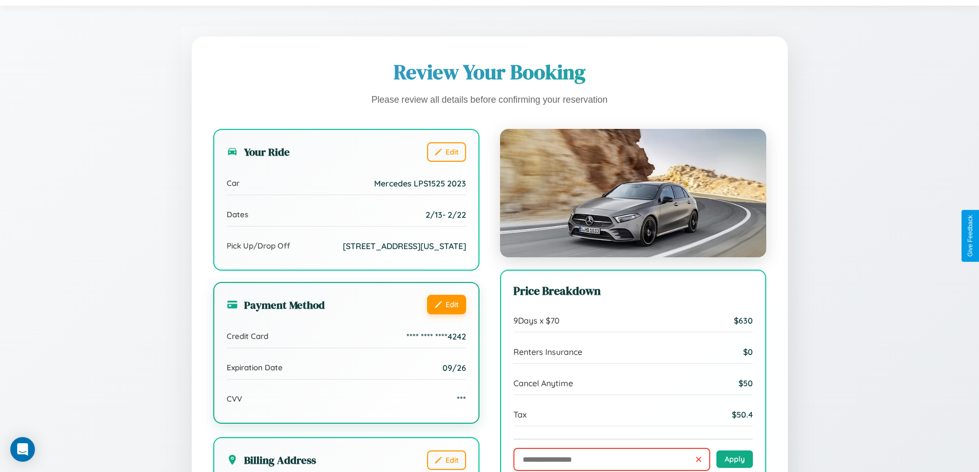
click at [446, 315] on button "Edit" at bounding box center [446, 305] width 39 height 20
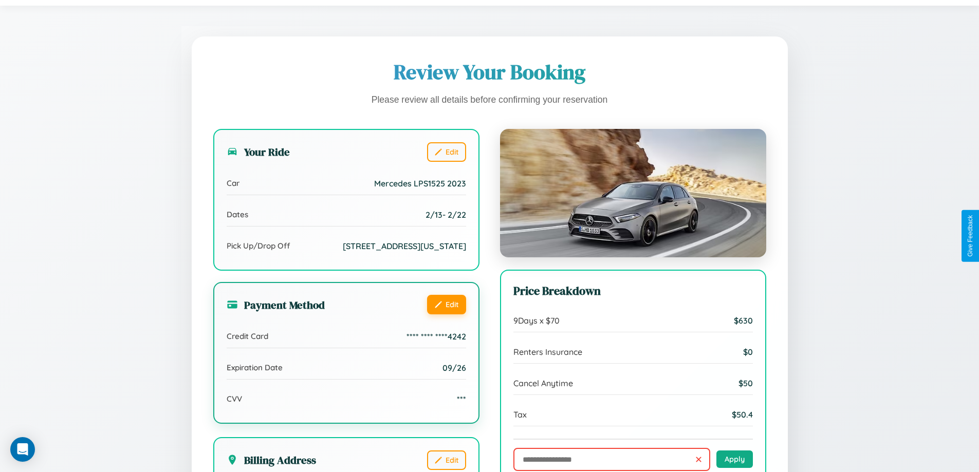
click at [446, 315] on button "Edit" at bounding box center [446, 305] width 39 height 20
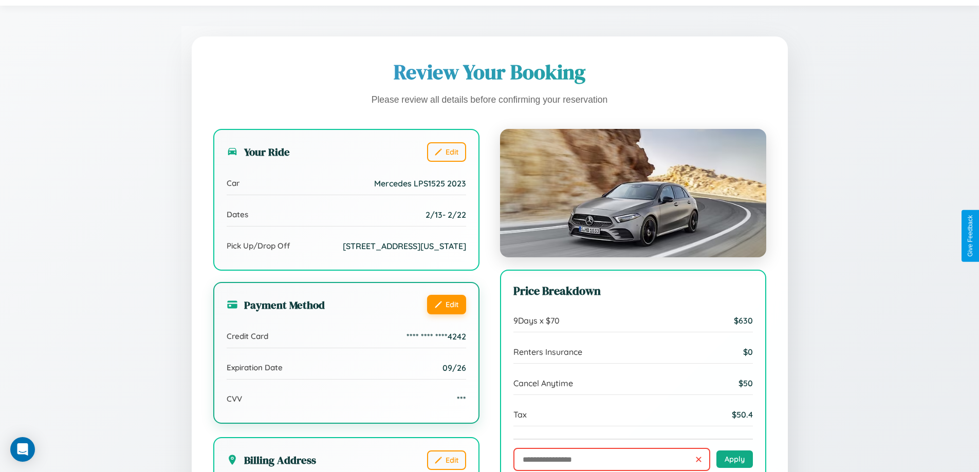
click at [446, 315] on button "Edit" at bounding box center [446, 305] width 39 height 20
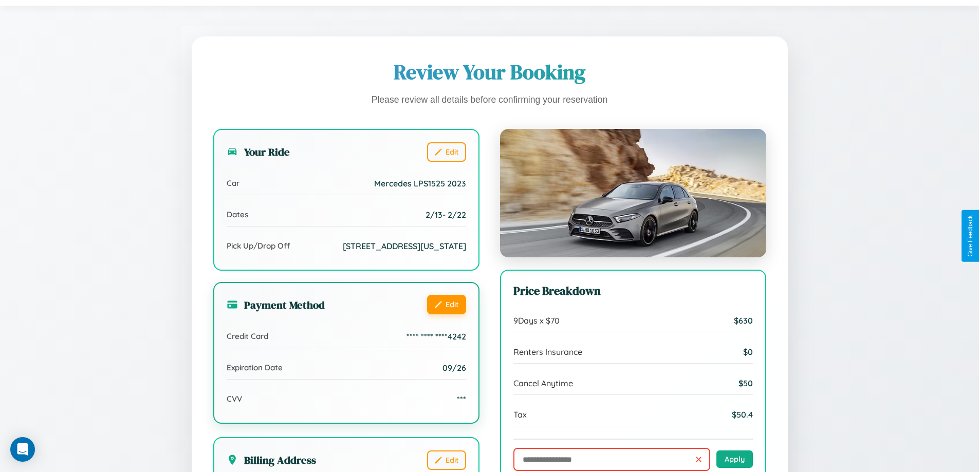
click at [446, 315] on button "Edit" at bounding box center [446, 305] width 39 height 20
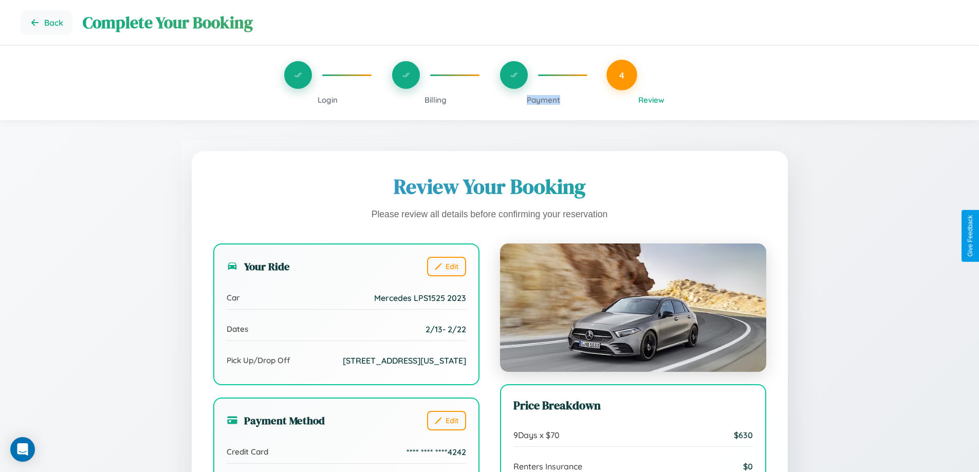
click at [543, 100] on span "Payment" at bounding box center [543, 100] width 33 height 10
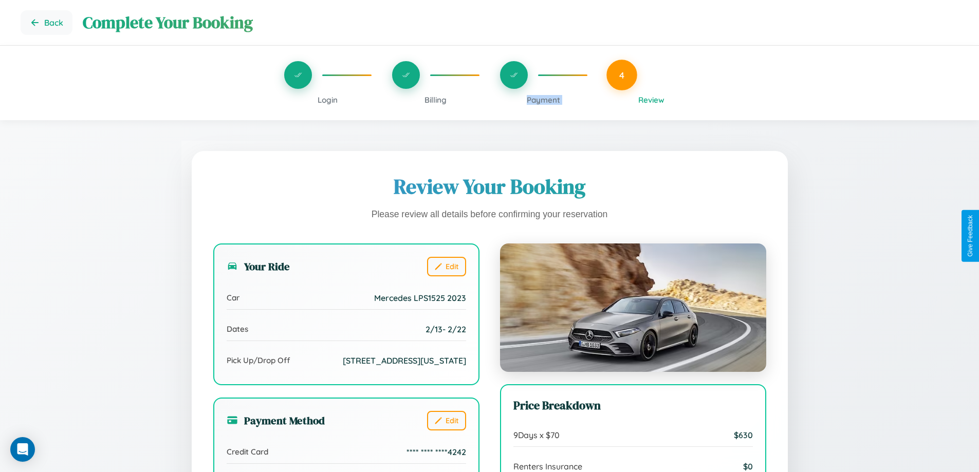
click at [543, 100] on span "Payment" at bounding box center [543, 100] width 33 height 10
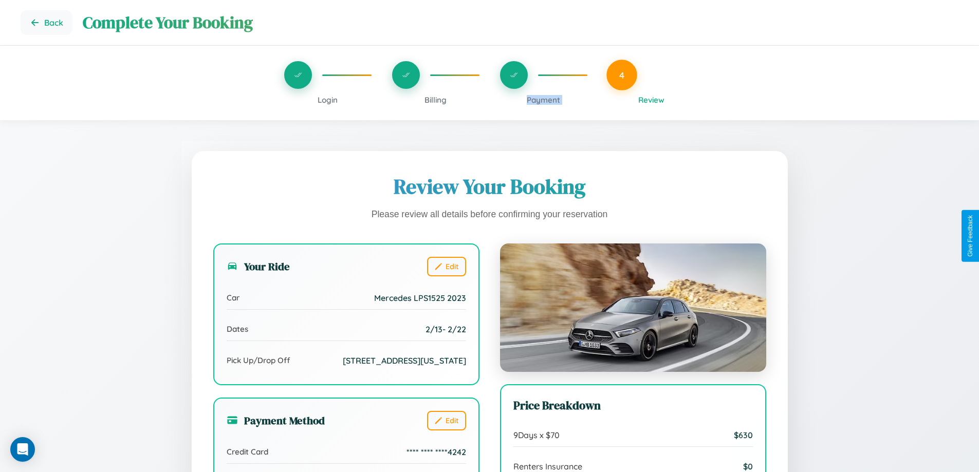
click at [543, 100] on span "Payment" at bounding box center [543, 100] width 33 height 10
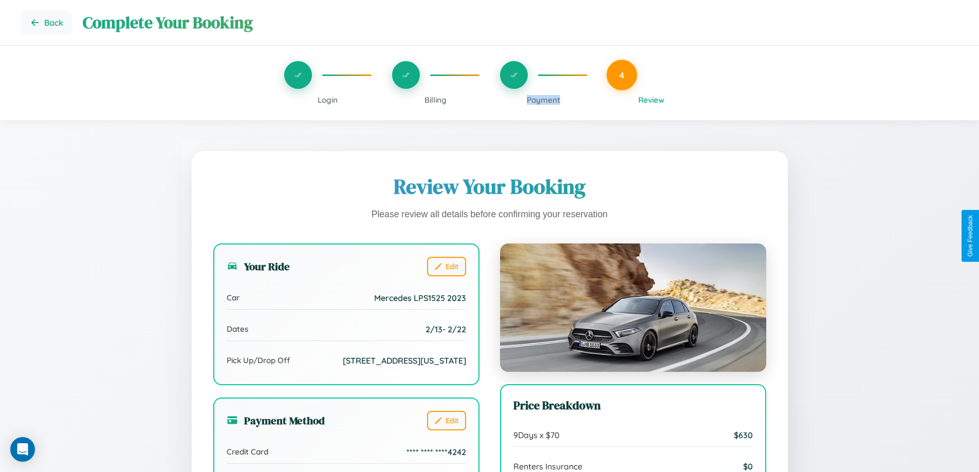
click at [543, 100] on span "Payment" at bounding box center [543, 100] width 33 height 10
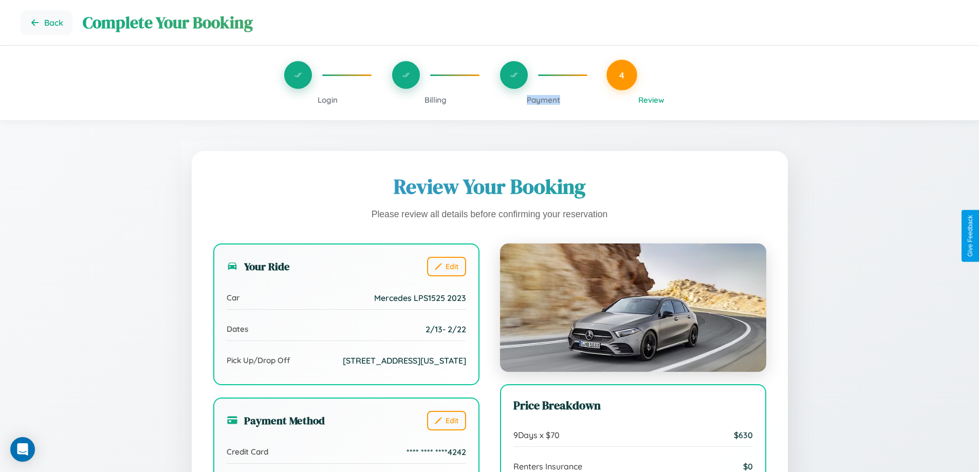
click at [543, 100] on span "Payment" at bounding box center [543, 100] width 33 height 10
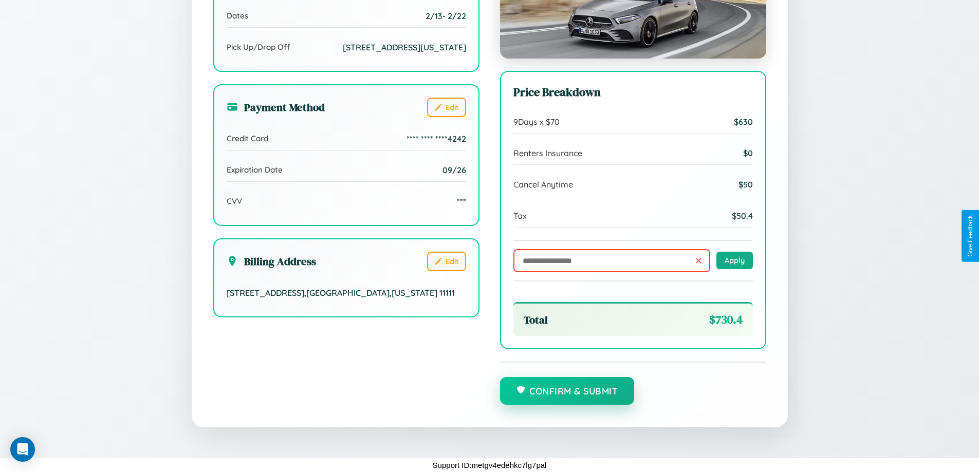
click at [567, 392] on button "Confirm & Submit" at bounding box center [567, 391] width 135 height 28
